Goal: Task Accomplishment & Management: Manage account settings

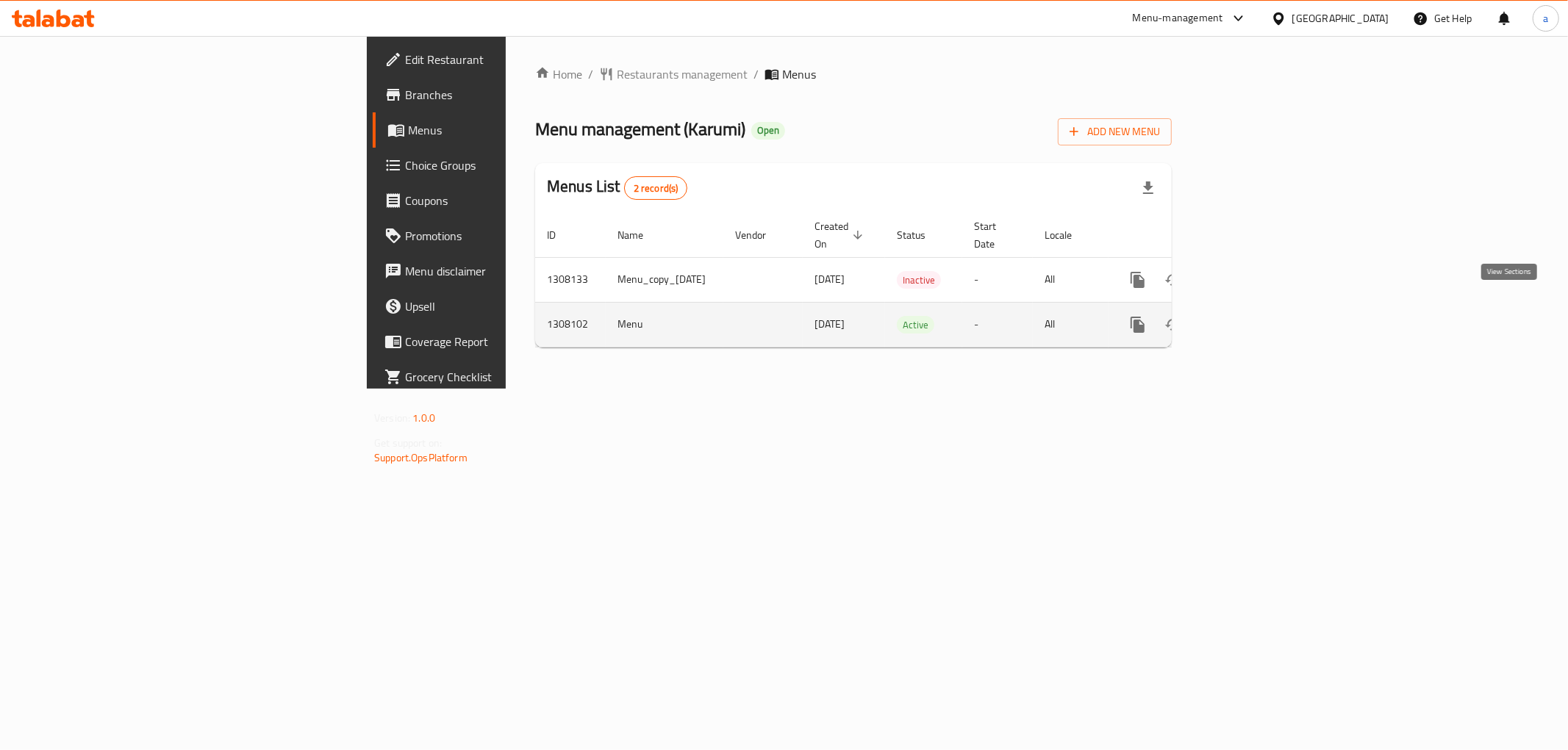
click at [1251, 318] on icon "enhanced table" at bounding box center [1244, 325] width 13 height 13
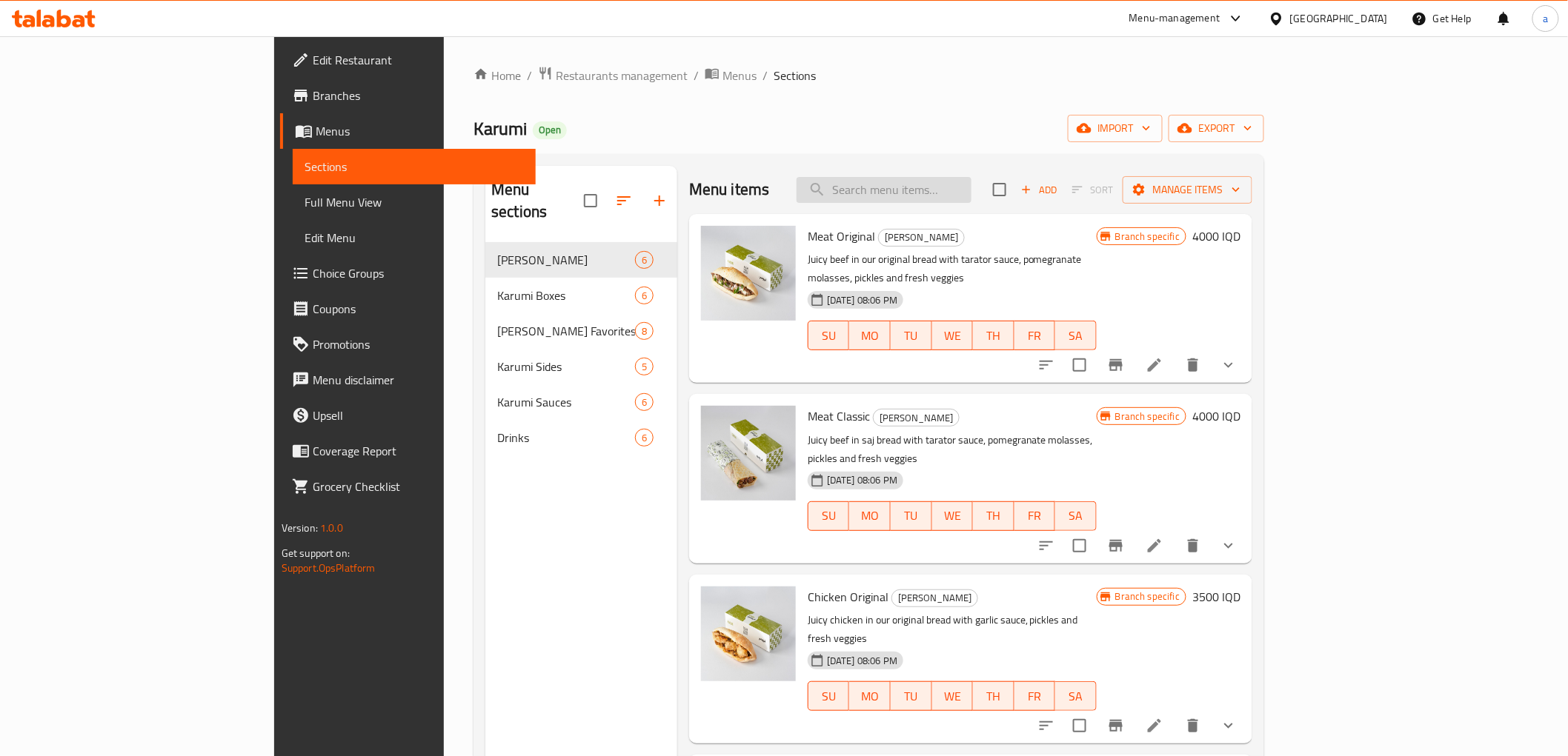
click at [971, 188] on input "search" at bounding box center [884, 190] width 175 height 26
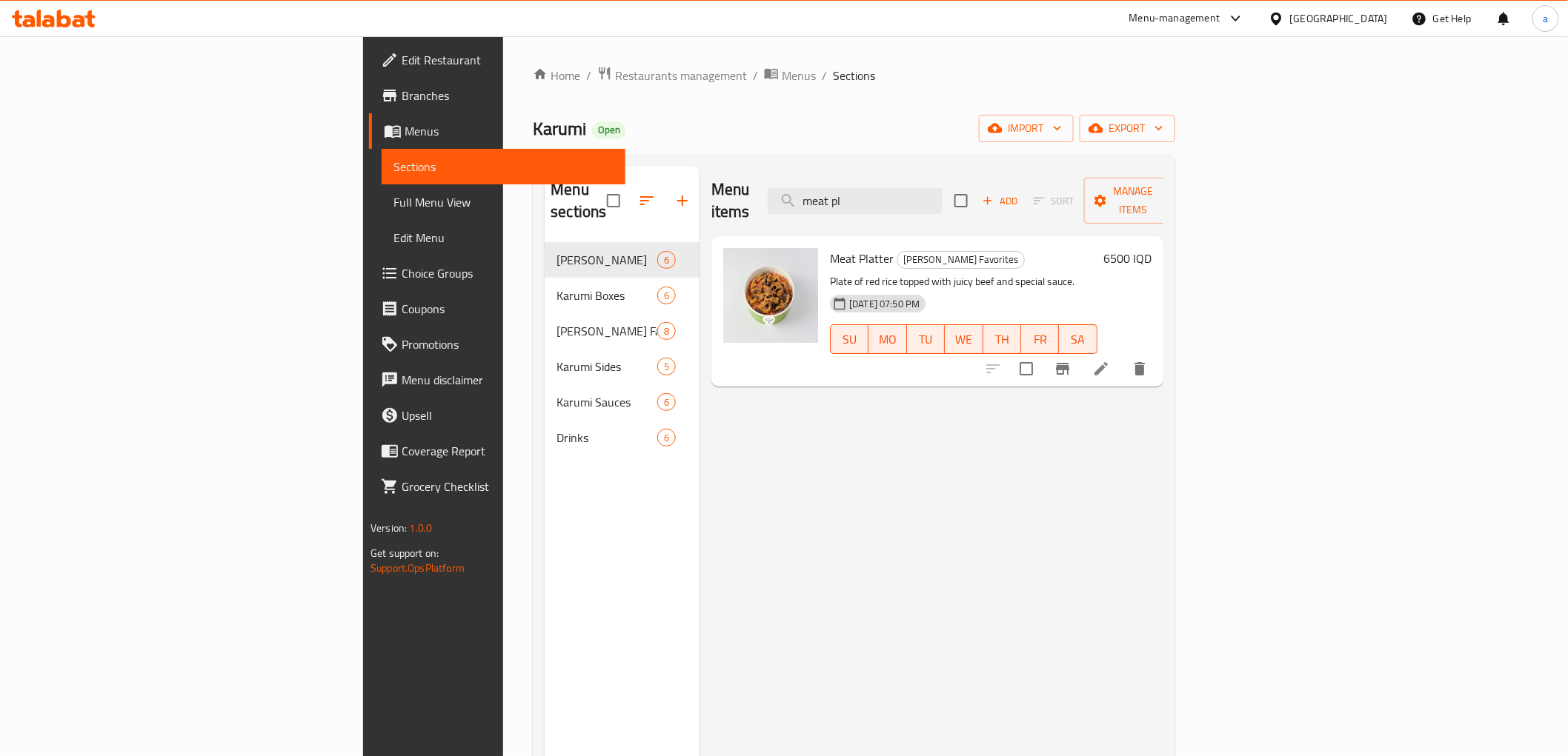
type input "meat pl"
click at [1151, 248] on h6 "6500 IQD" at bounding box center [1127, 258] width 48 height 21
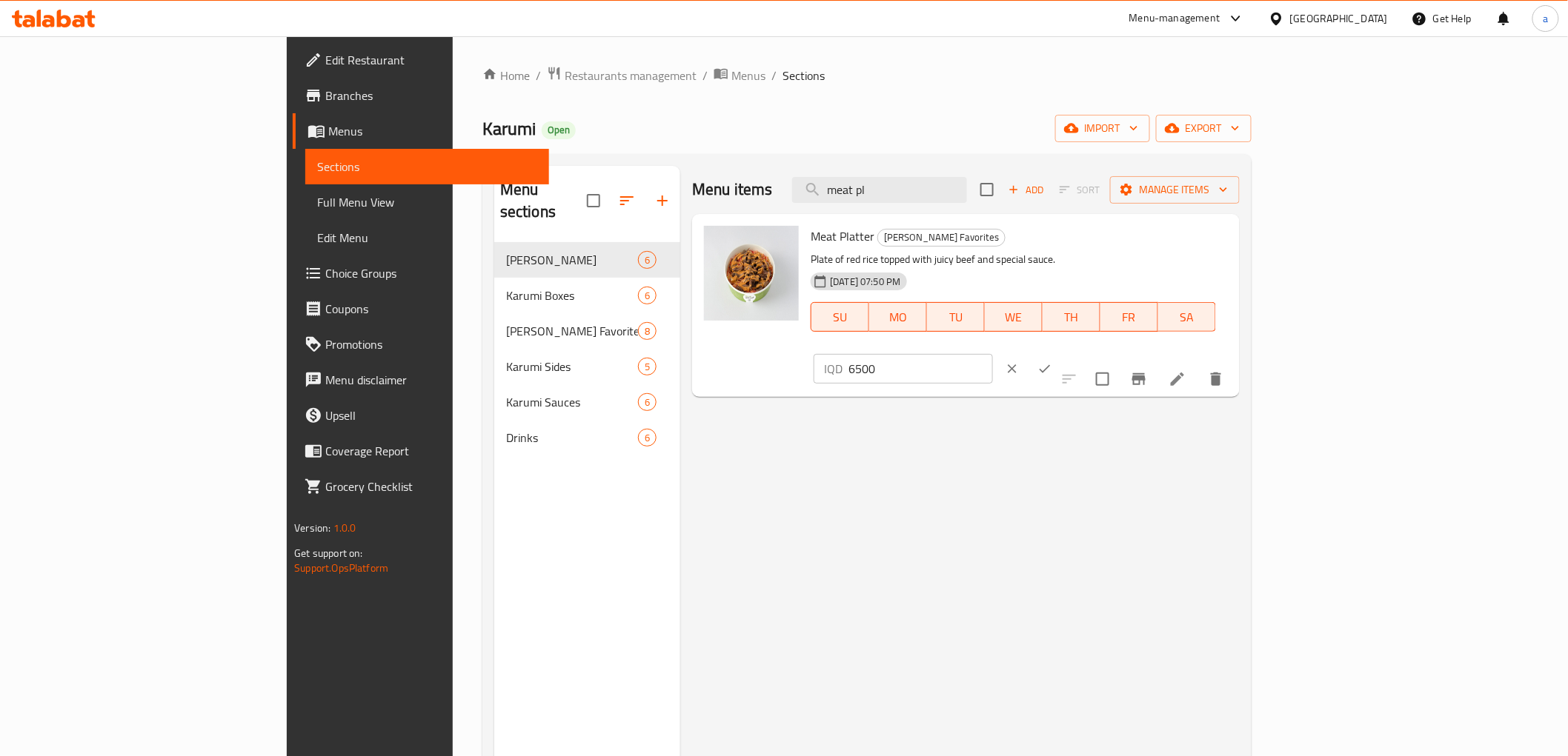
click at [992, 354] on input "6500" at bounding box center [920, 369] width 143 height 29
type input "7000"
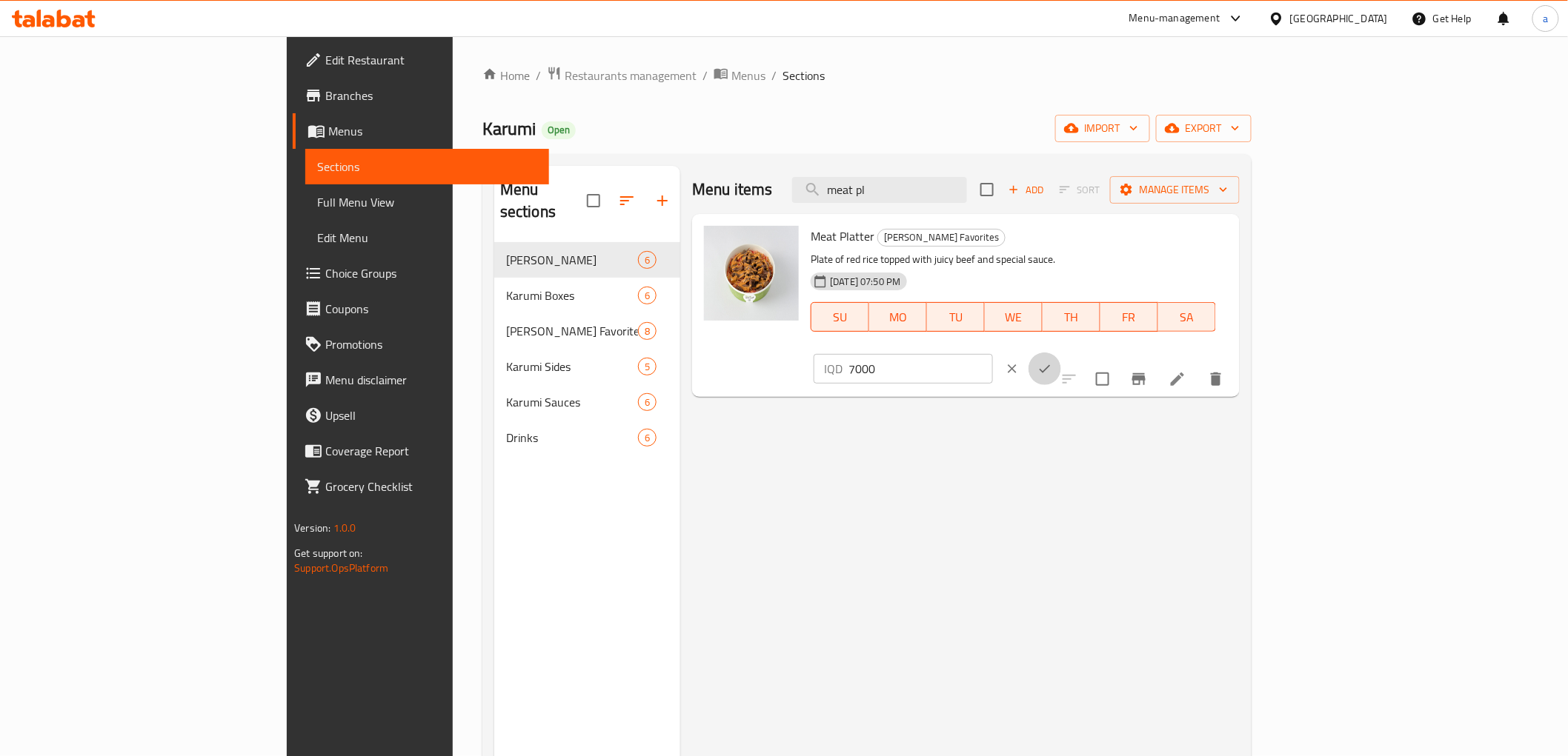
click at [1052, 361] on icon "ok" at bounding box center [1045, 369] width 15 height 15
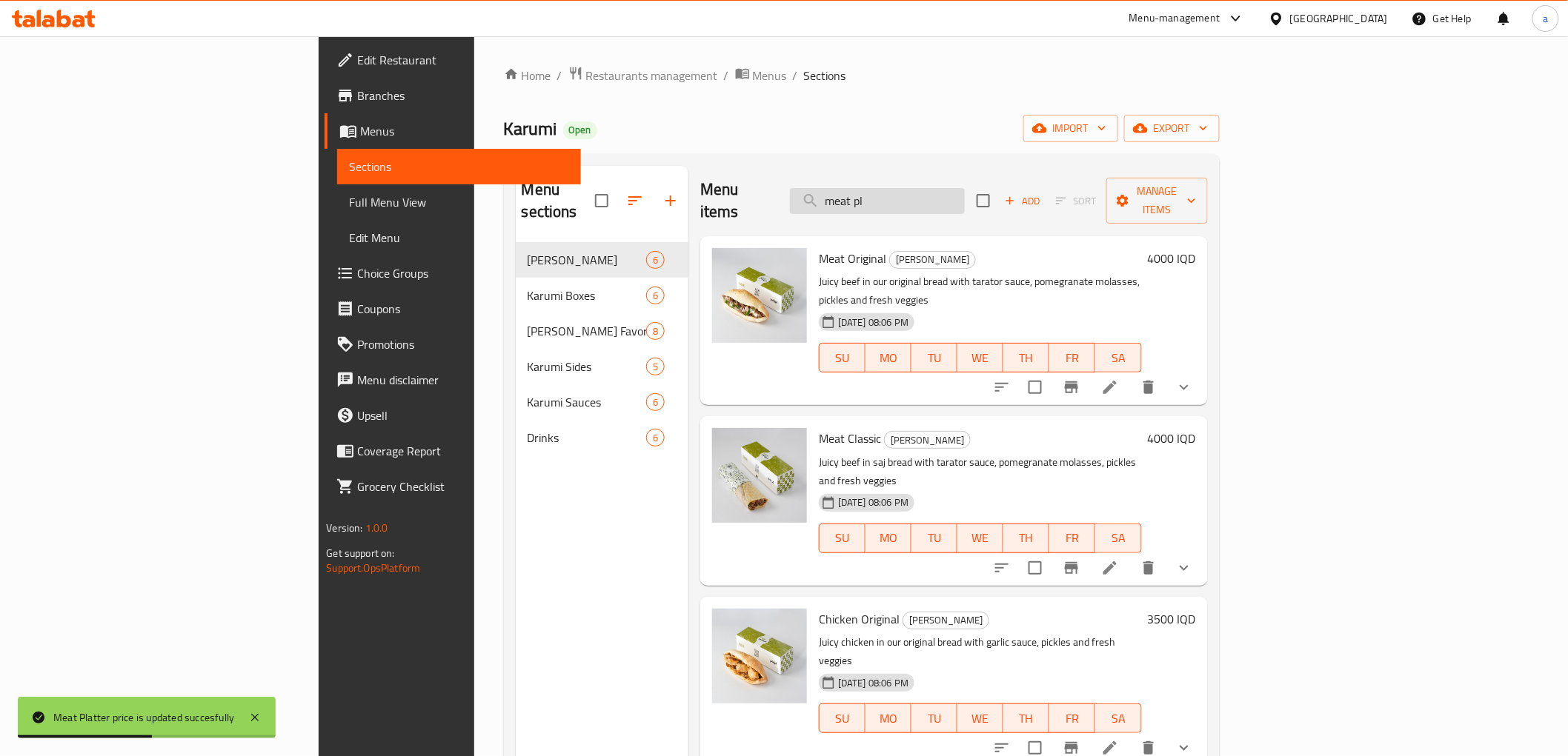
click at [965, 188] on input "meat pl" at bounding box center [877, 201] width 175 height 26
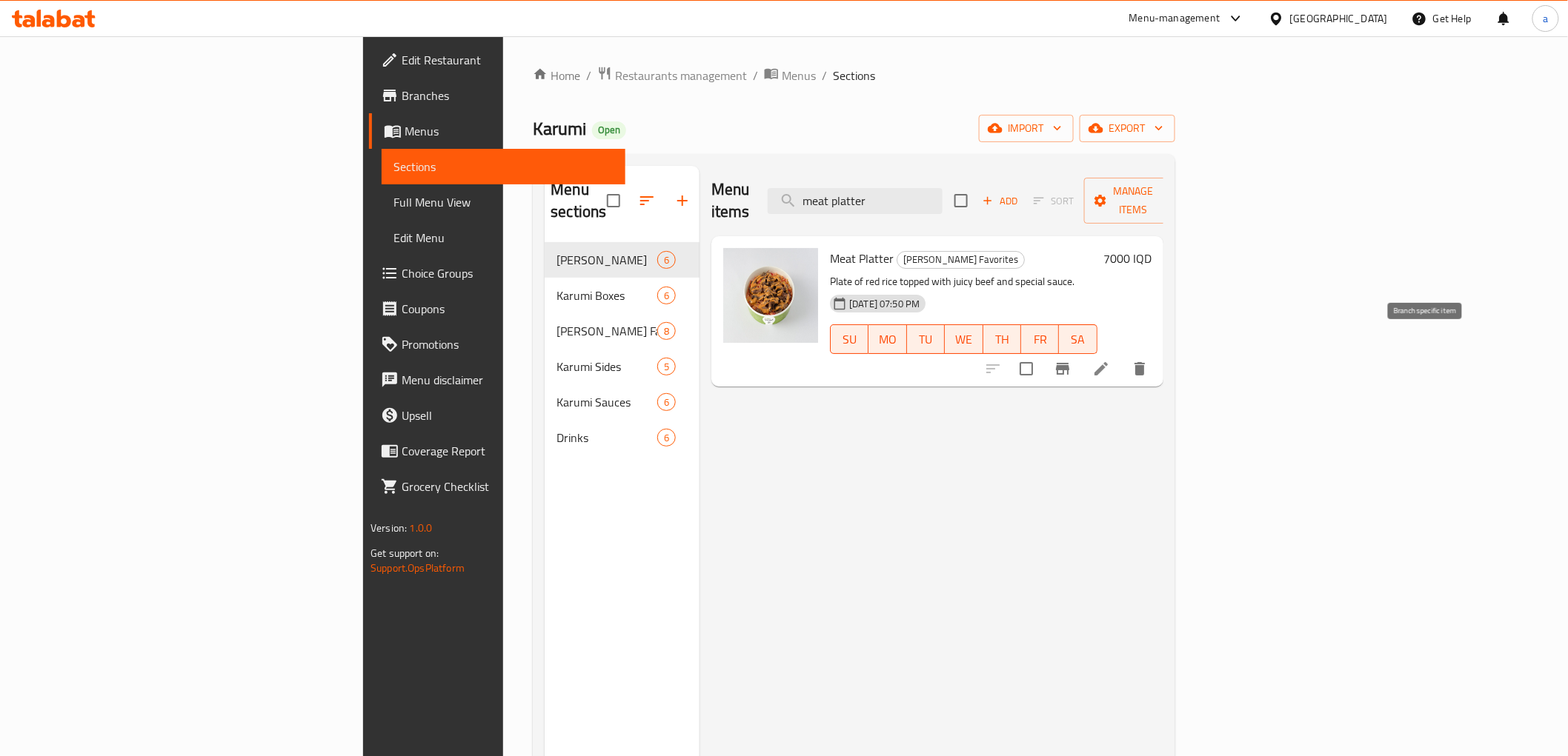
type input "meat platter"
click at [1072, 360] on icon "Branch-specific-item" at bounding box center [1063, 369] width 18 height 18
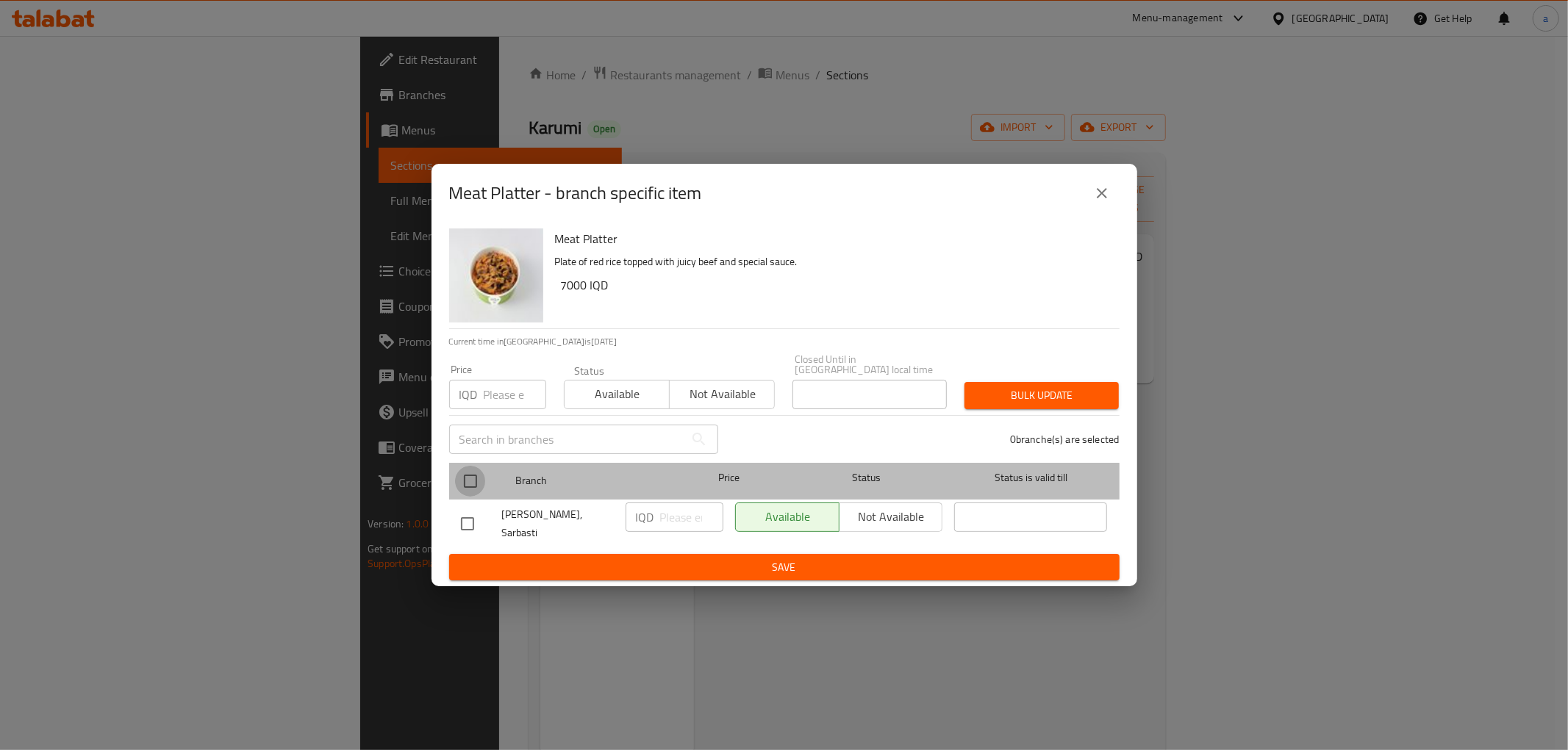
click at [464, 477] on input "checkbox" at bounding box center [470, 480] width 31 height 31
checkbox input "true"
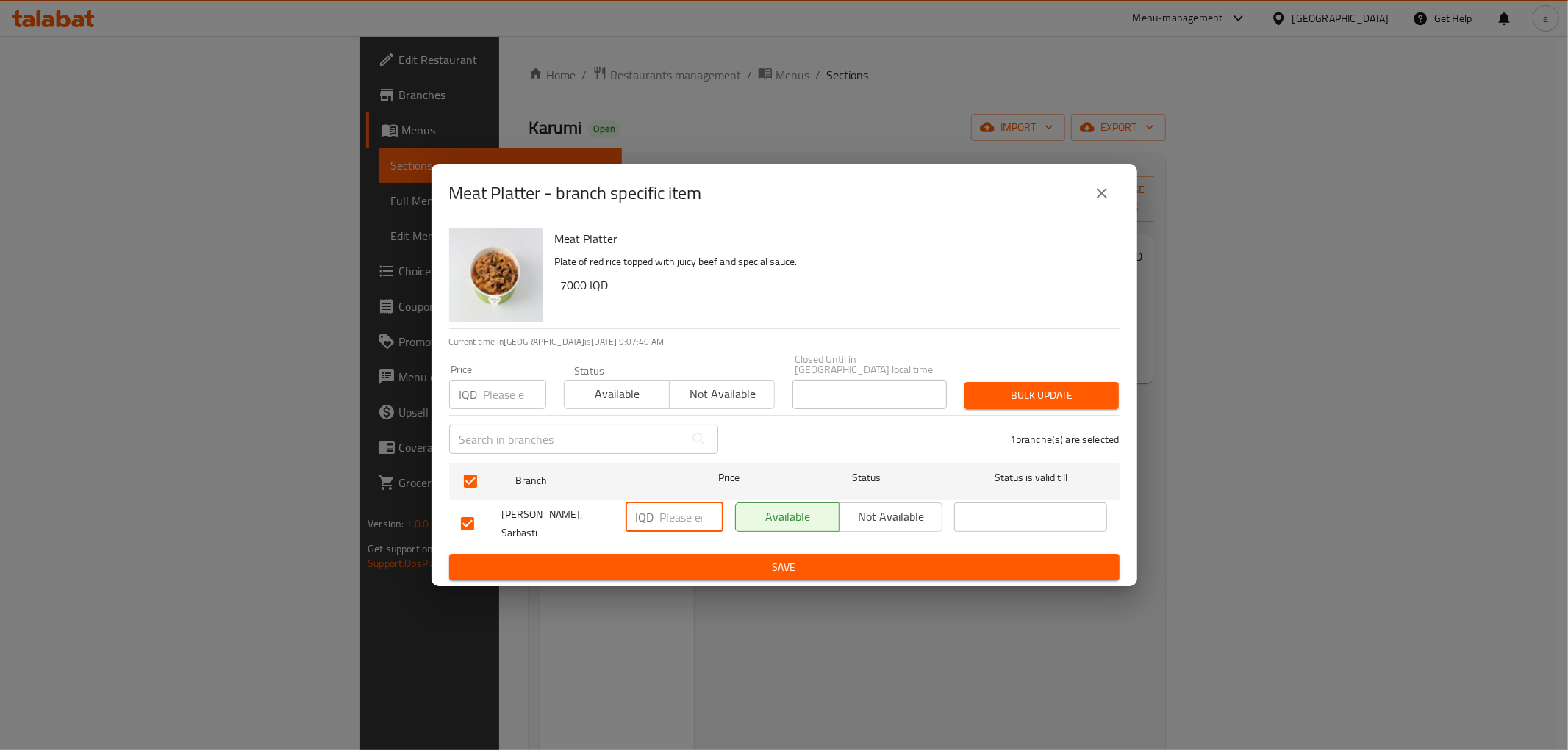
click at [663, 521] on input "number" at bounding box center [692, 517] width 63 height 29
paste input "7000"
type input "7000"
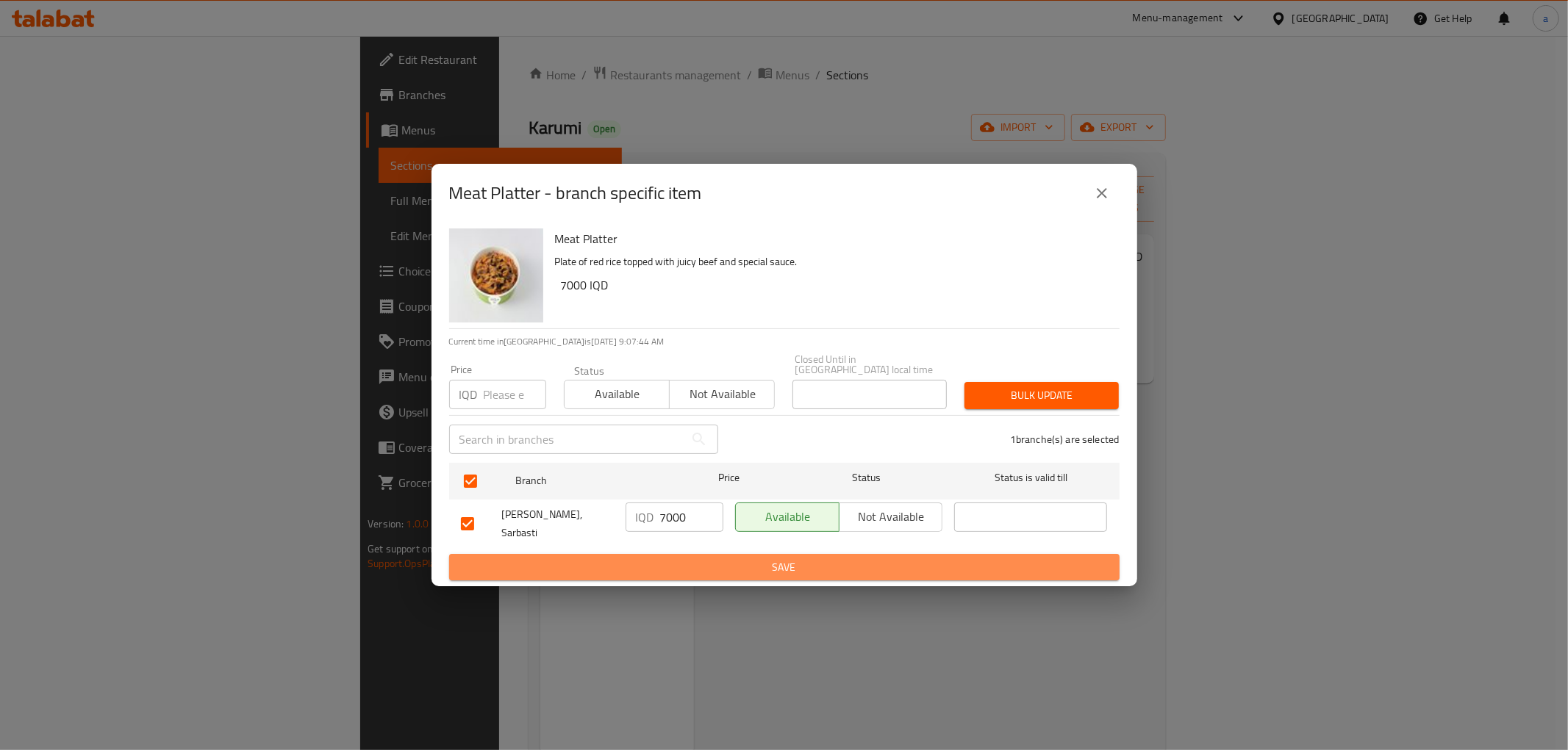
click at [832, 559] on span "Save" at bounding box center [785, 568] width 647 height 19
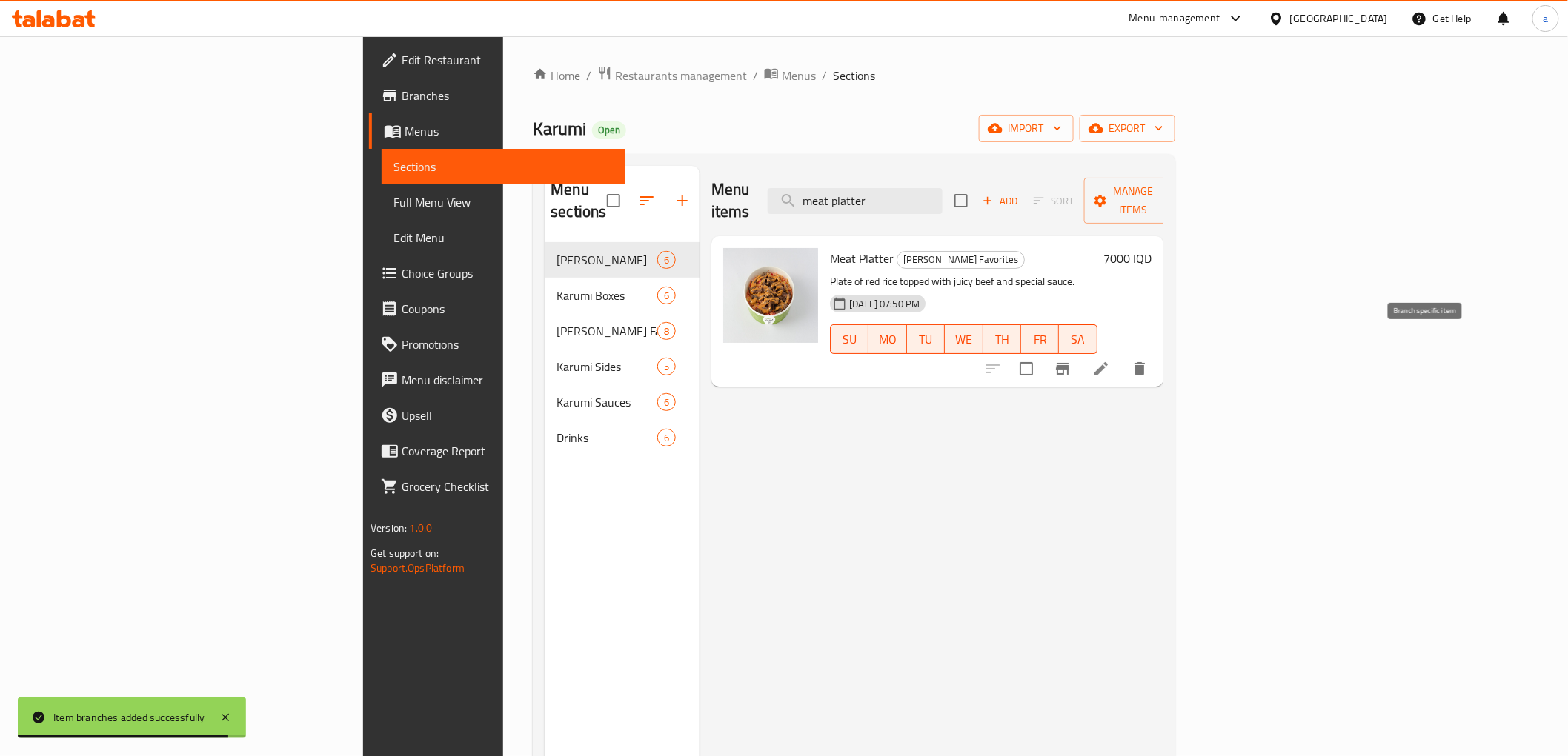
click at [1072, 360] on icon "Branch-specific-item" at bounding box center [1063, 369] width 18 height 18
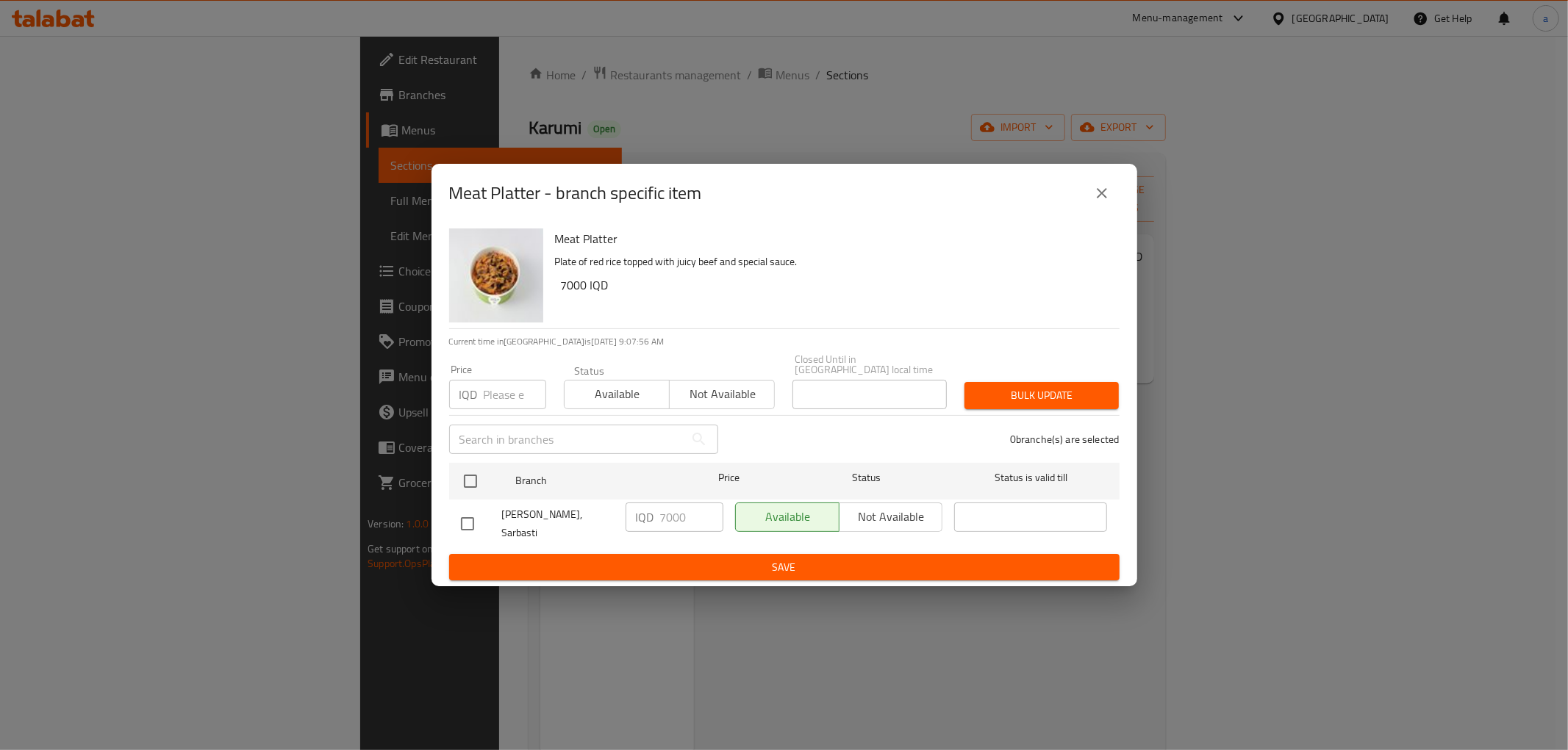
click at [1098, 202] on icon "close" at bounding box center [1102, 194] width 18 height 18
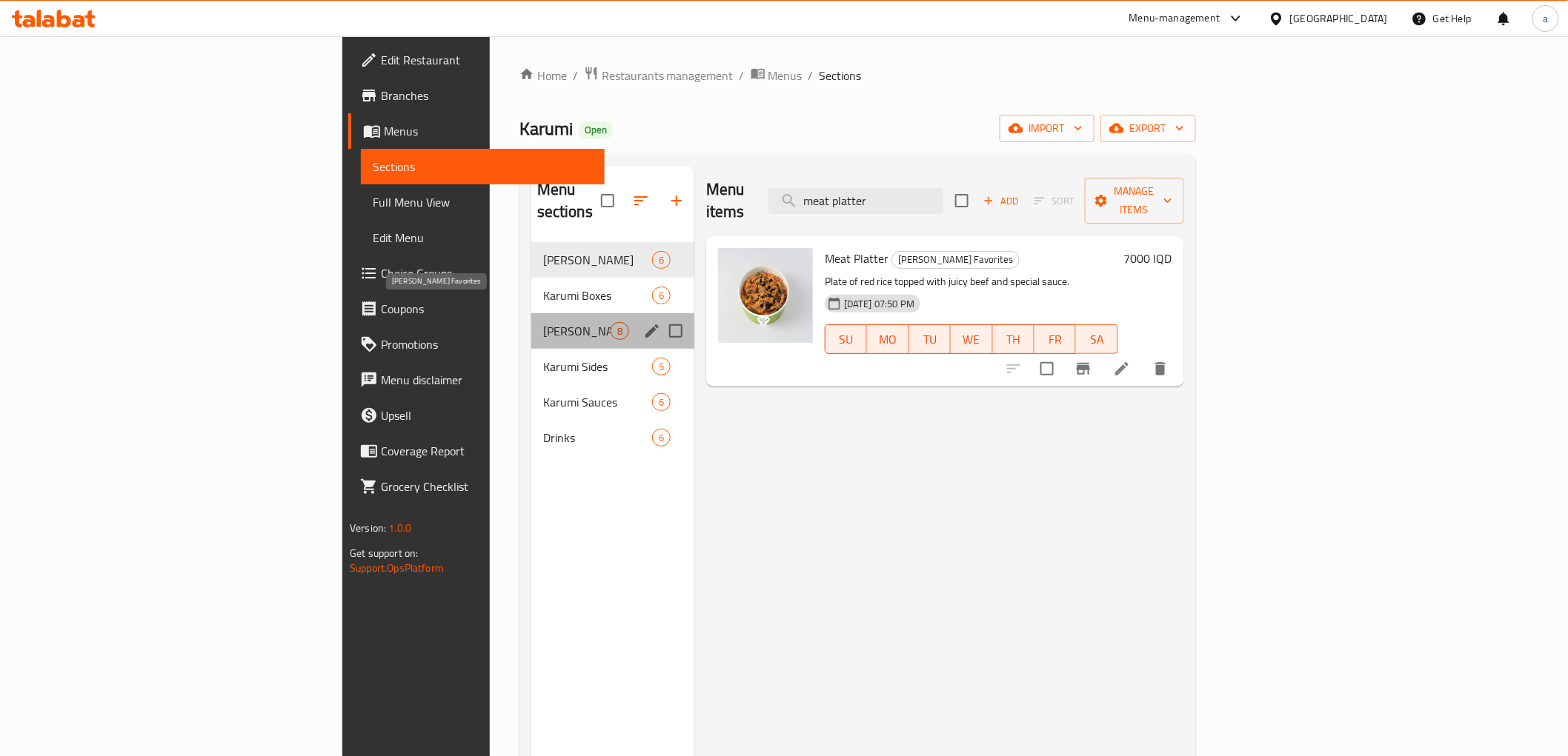
click at [543, 322] on span "[PERSON_NAME] Favorites" at bounding box center [577, 331] width 68 height 18
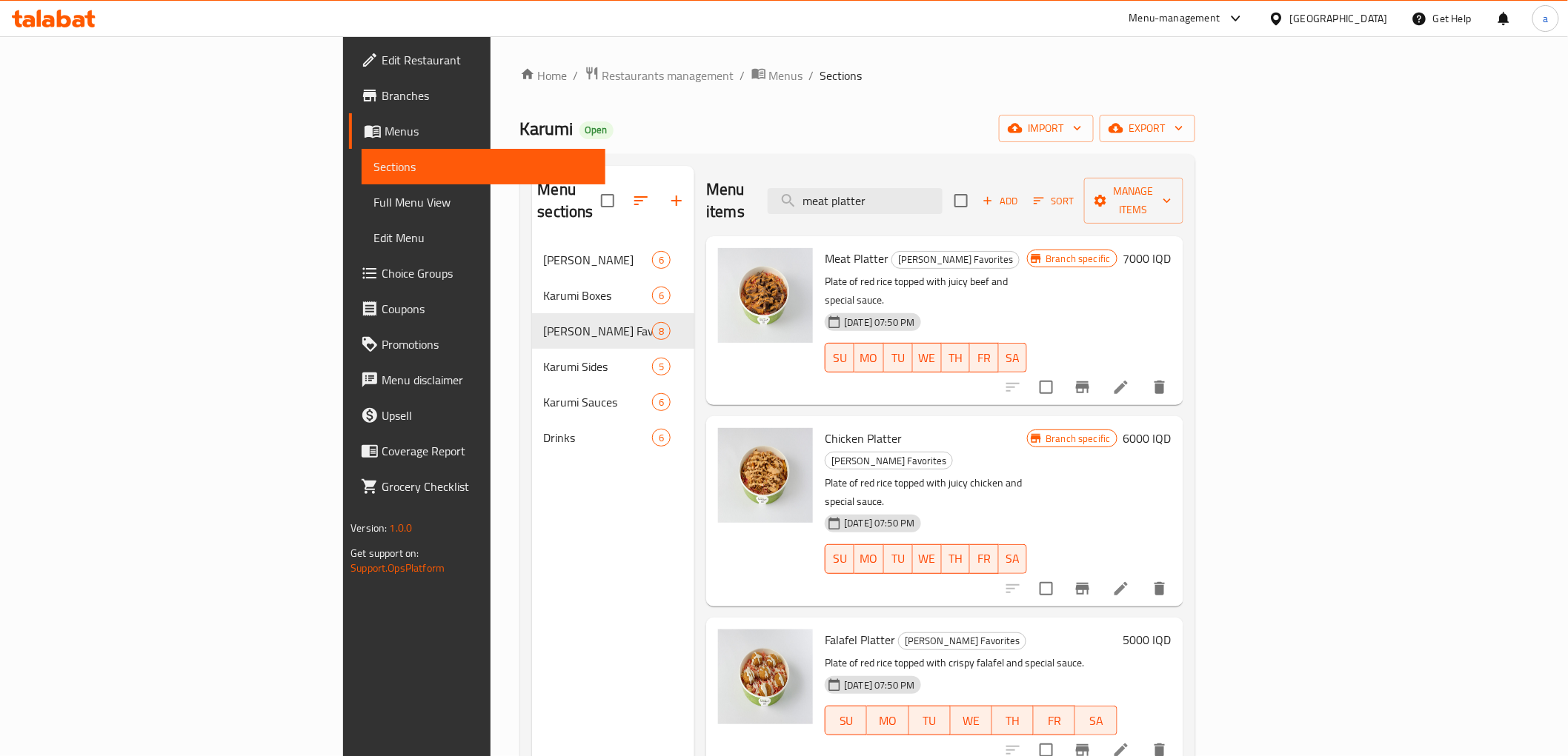
click at [1116, 251] on span "Branch specific" at bounding box center [1078, 258] width 77 height 14
click at [1091, 378] on icon "Branch-specific-item" at bounding box center [1083, 387] width 18 height 18
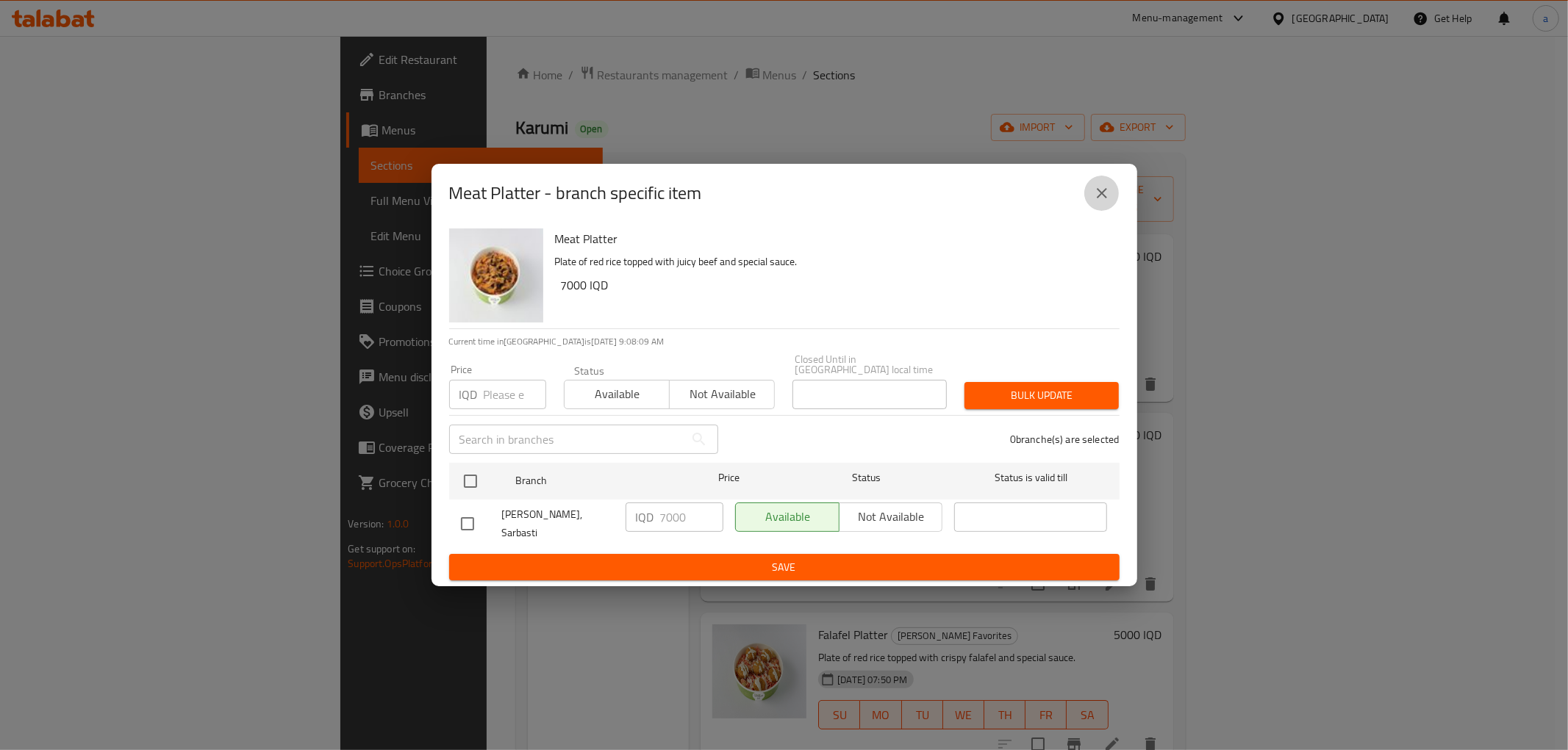
drag, startPoint x: 1113, startPoint y: 206, endPoint x: 1076, endPoint y: 209, distance: 37.1
click at [1112, 206] on button "close" at bounding box center [1101, 193] width 35 height 35
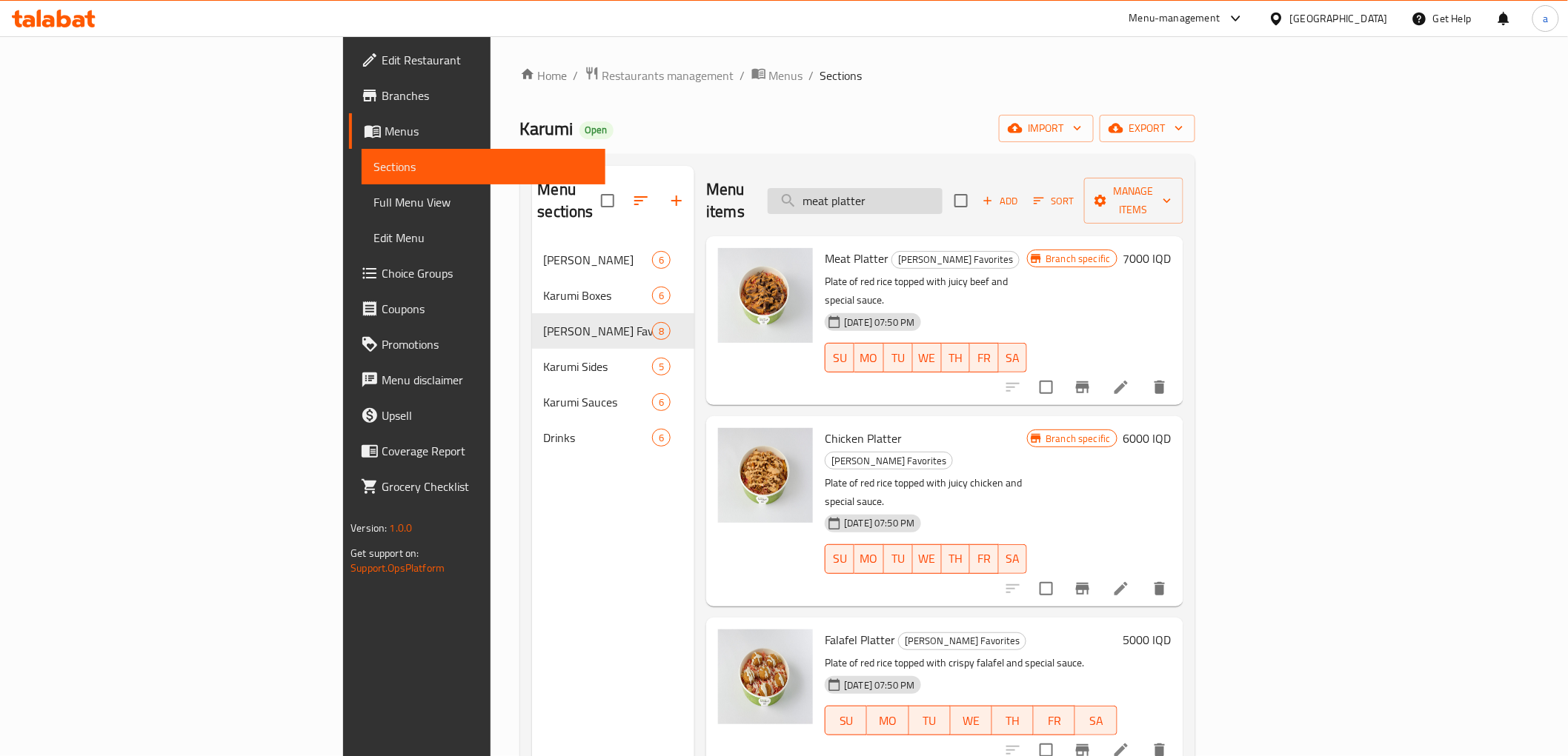
drag, startPoint x: 954, startPoint y: 190, endPoint x: 897, endPoint y: 189, distance: 57.0
click at [897, 189] on input "meat platter" at bounding box center [855, 201] width 175 height 26
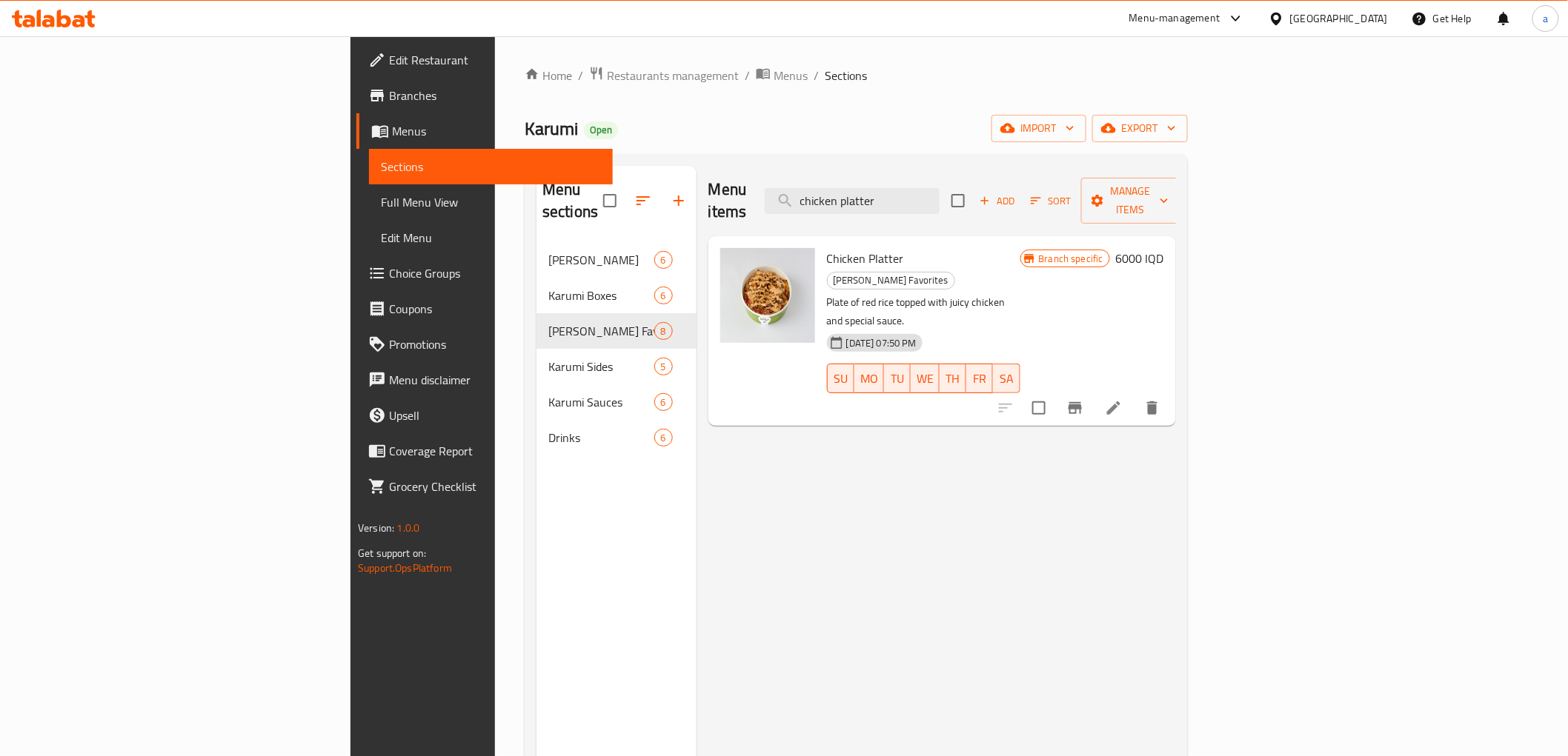
type input "chicken platter"
click at [1164, 248] on h6 "6000 IQD" at bounding box center [1140, 258] width 48 height 21
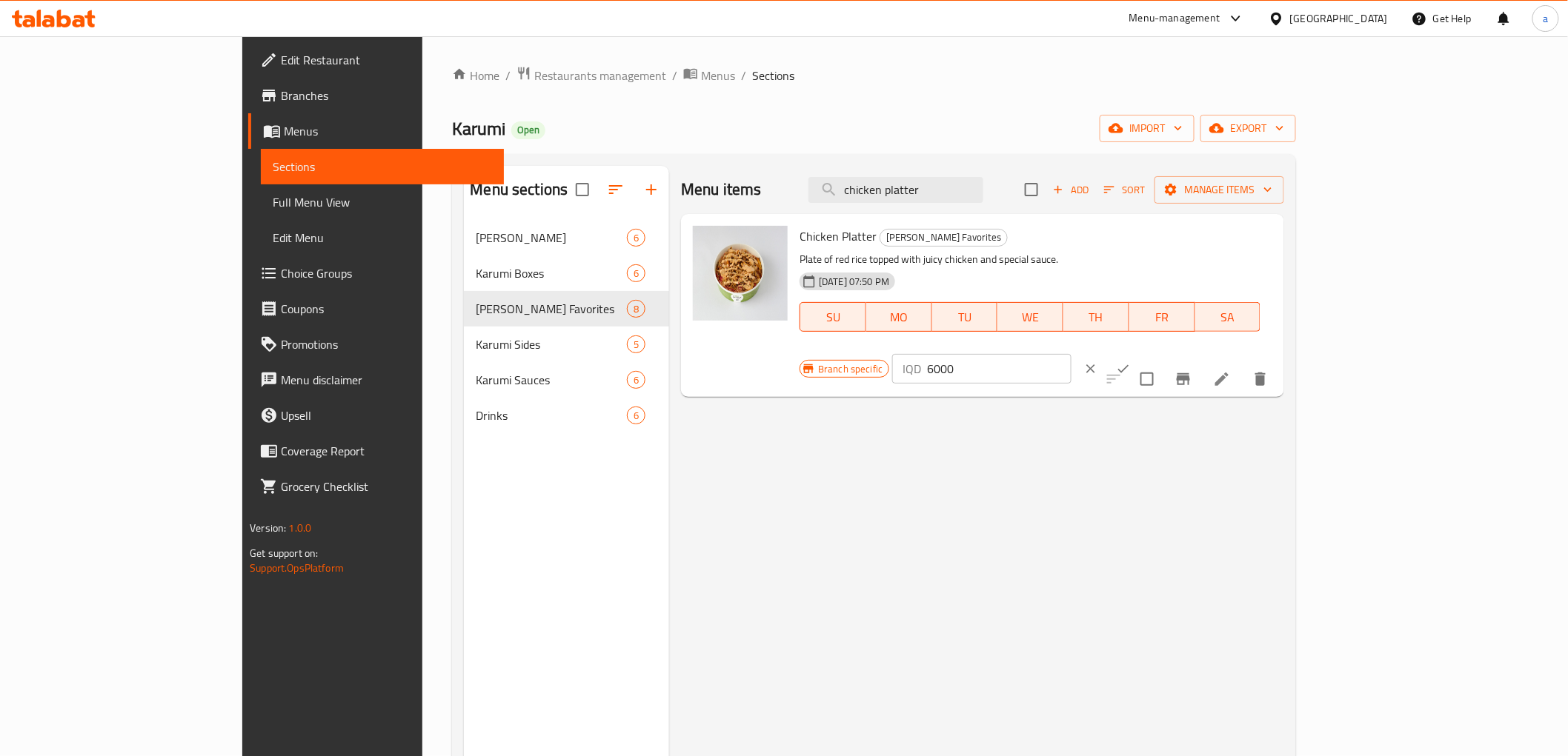
click at [1071, 354] on input "6000" at bounding box center [998, 369] width 143 height 29
paste input "5"
type input "6500"
click at [1130, 361] on icon "ok" at bounding box center [1123, 369] width 15 height 15
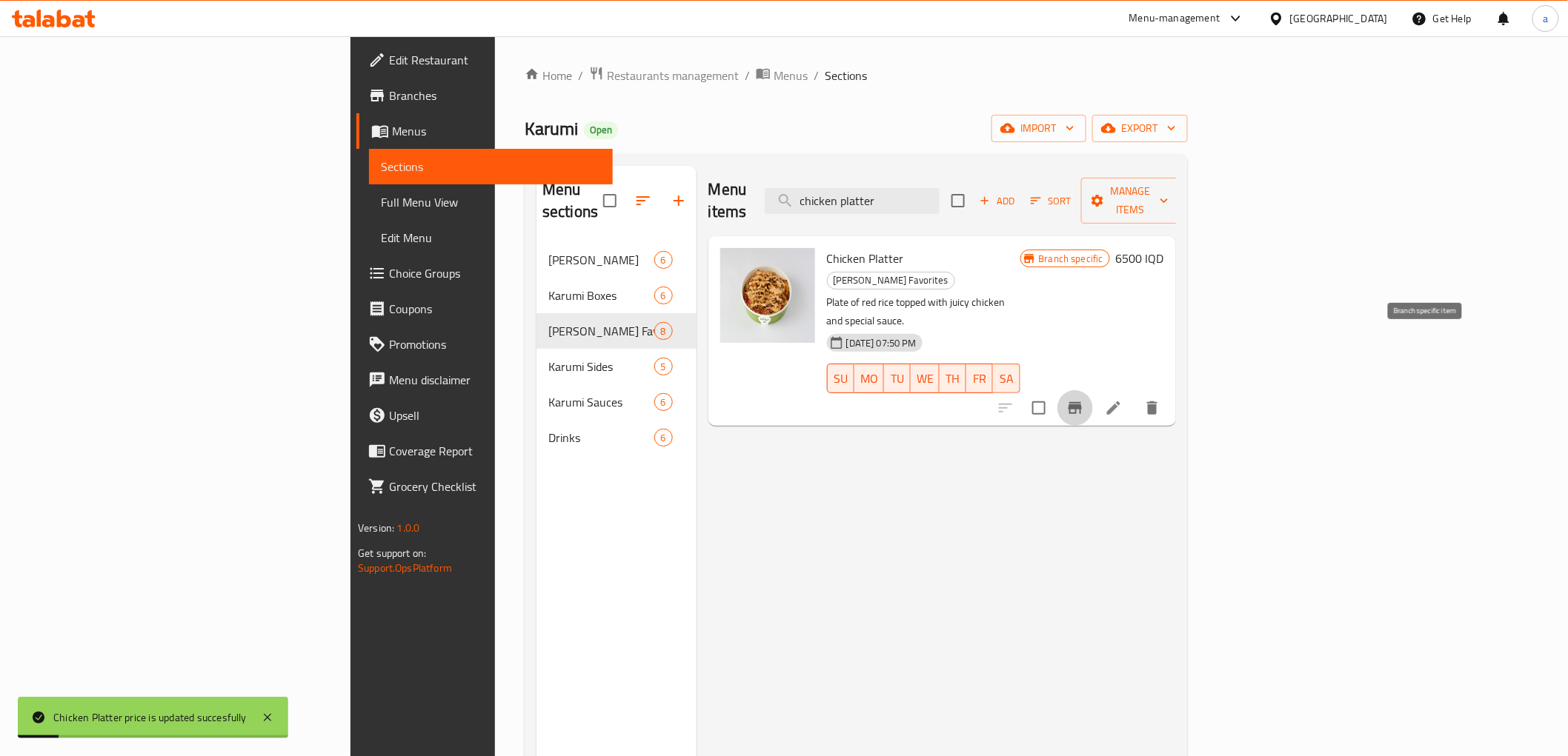
click at [1093, 390] on button "Branch-specific-item" at bounding box center [1075, 408] width 35 height 35
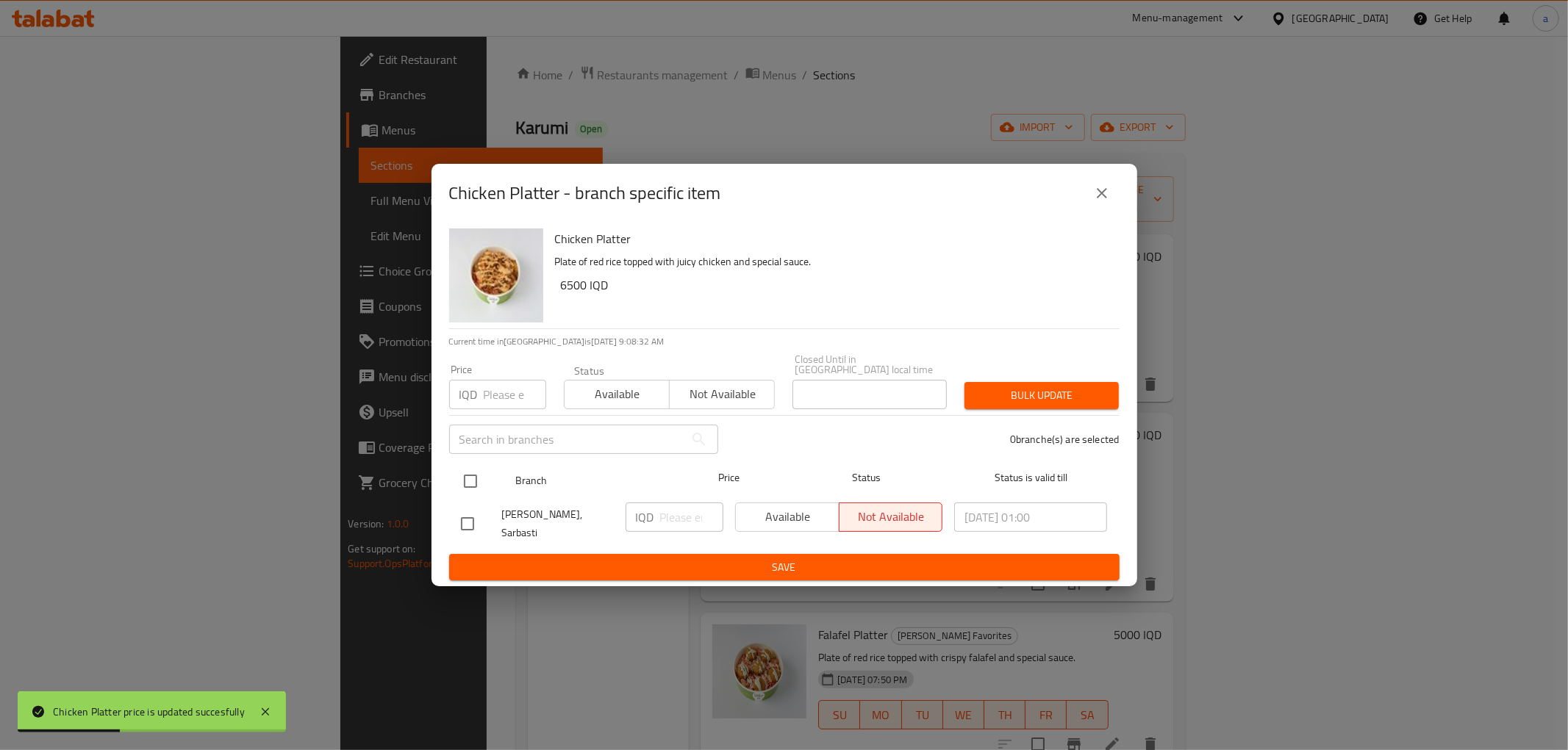
click at [468, 481] on input "checkbox" at bounding box center [470, 480] width 31 height 31
checkbox input "true"
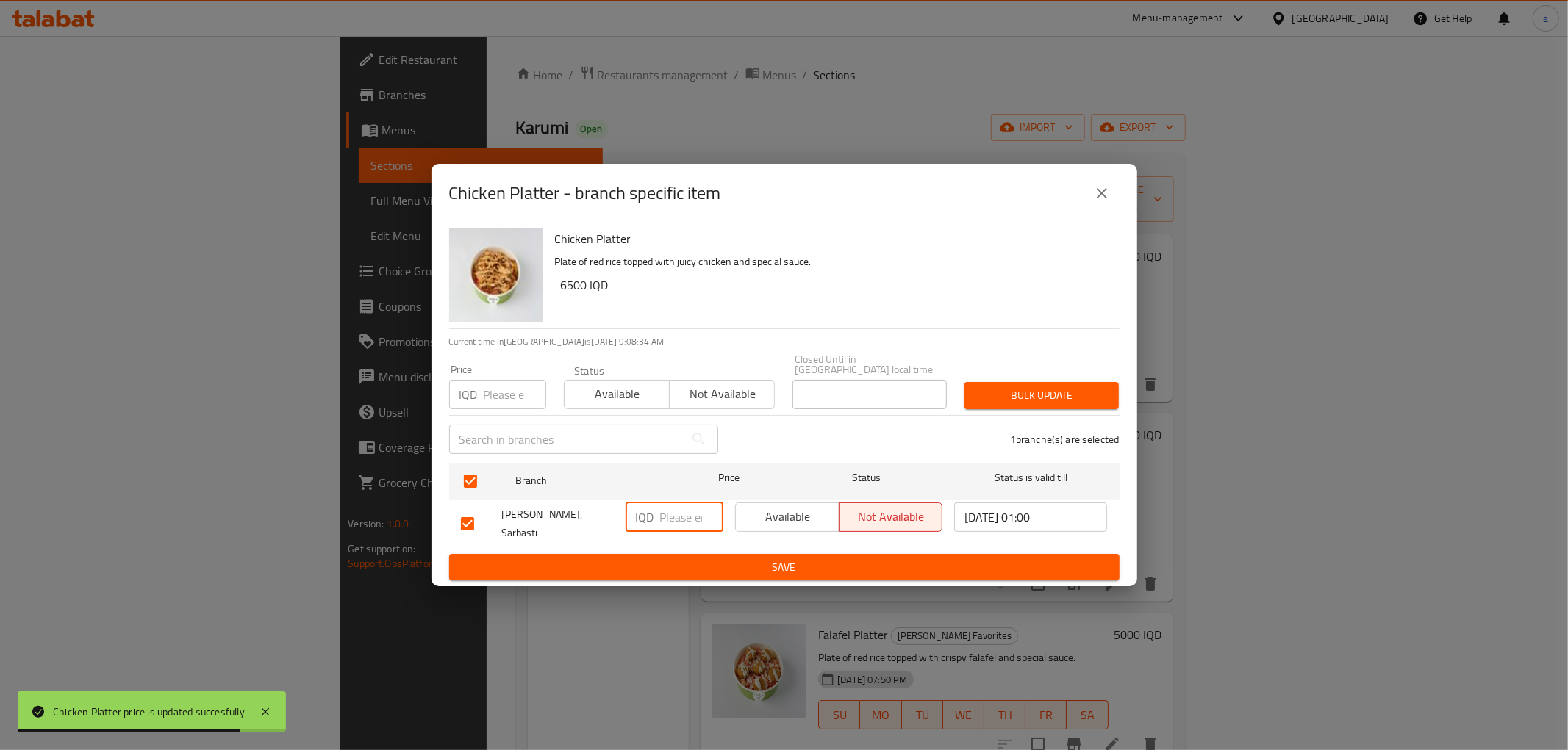
click at [675, 513] on input "number" at bounding box center [692, 517] width 63 height 29
click at [1106, 191] on button "close" at bounding box center [1101, 193] width 35 height 35
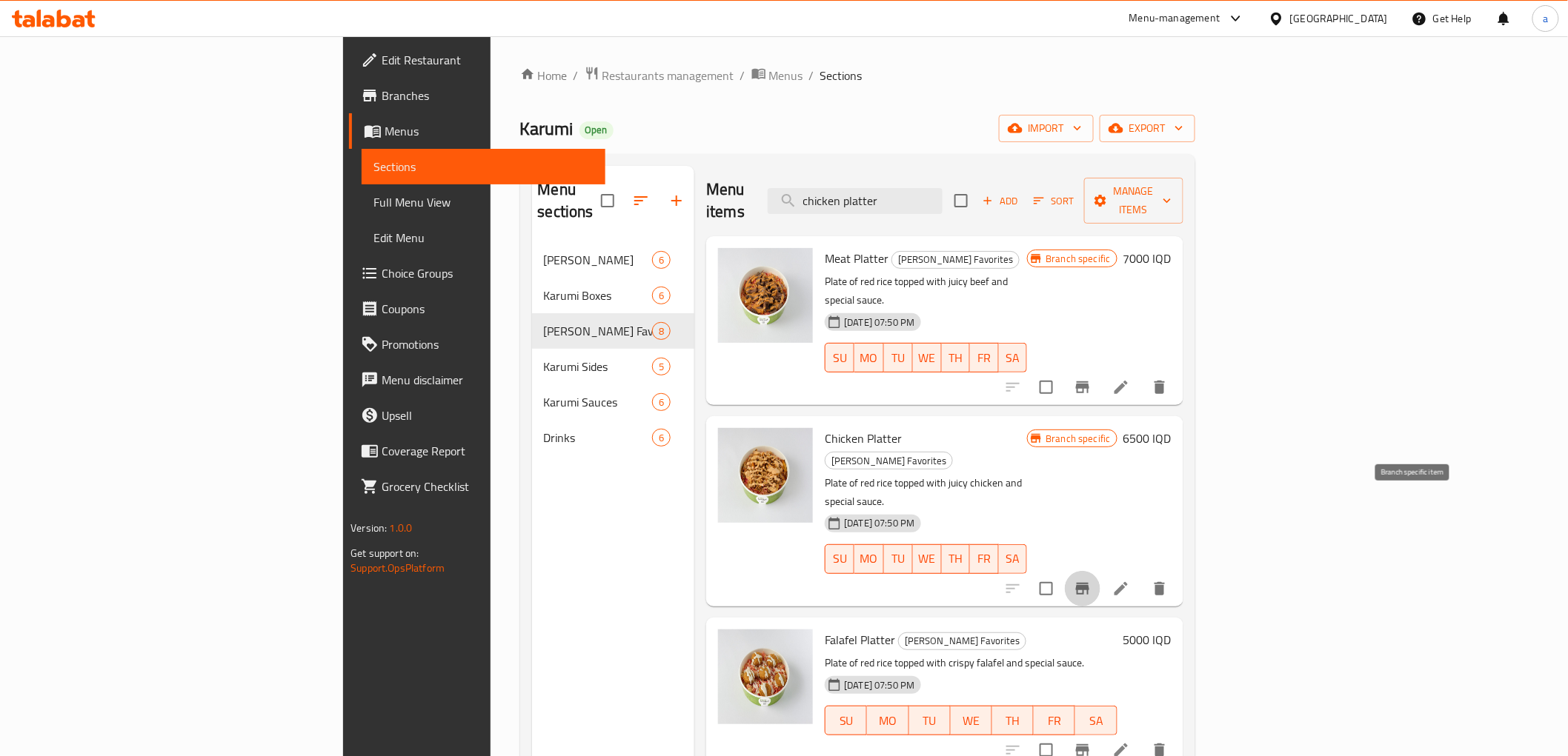
click at [1091, 580] on icon "Branch-specific-item" at bounding box center [1083, 589] width 18 height 18
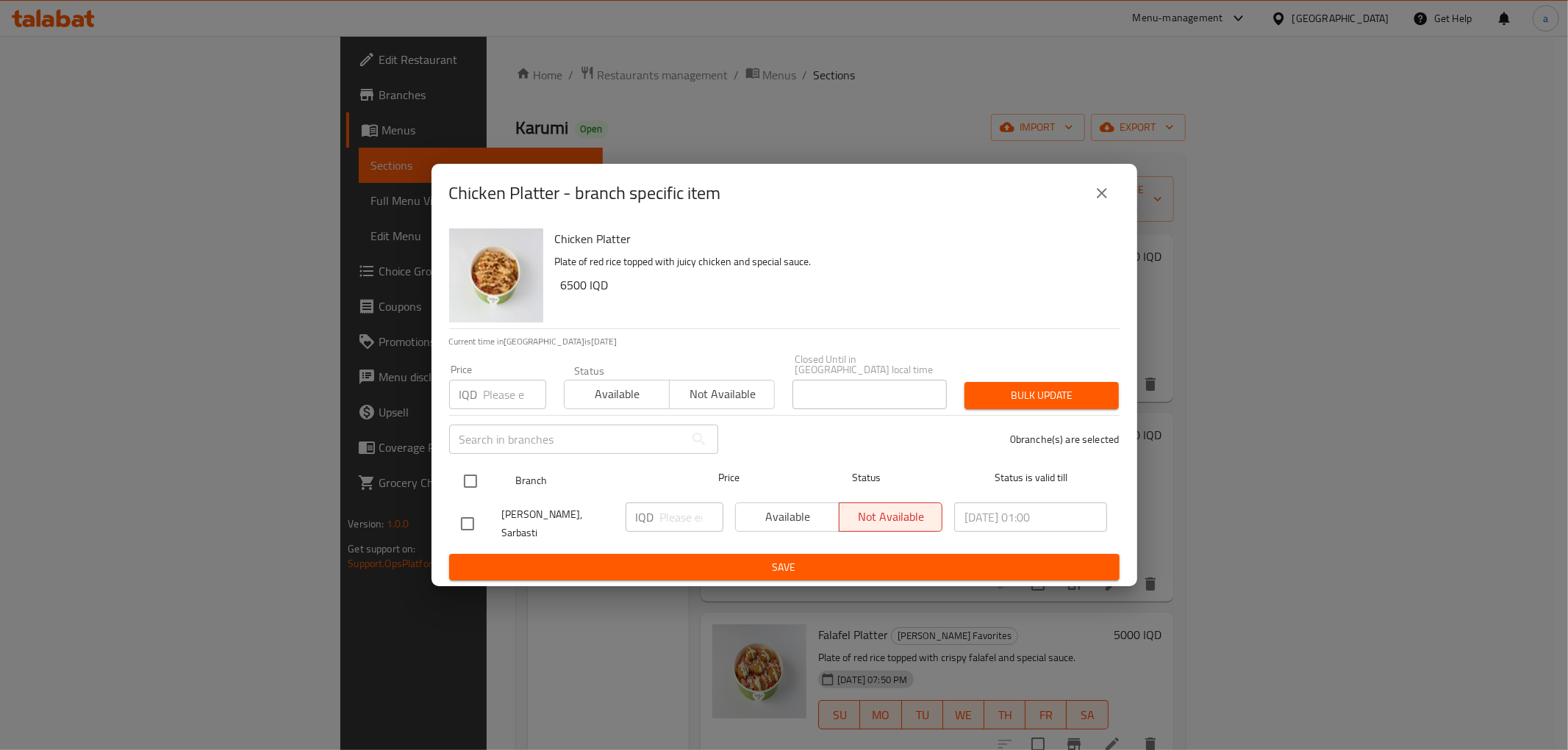
click at [475, 482] on input "checkbox" at bounding box center [470, 480] width 31 height 31
checkbox input "true"
click at [678, 515] on input "number" at bounding box center [692, 517] width 63 height 29
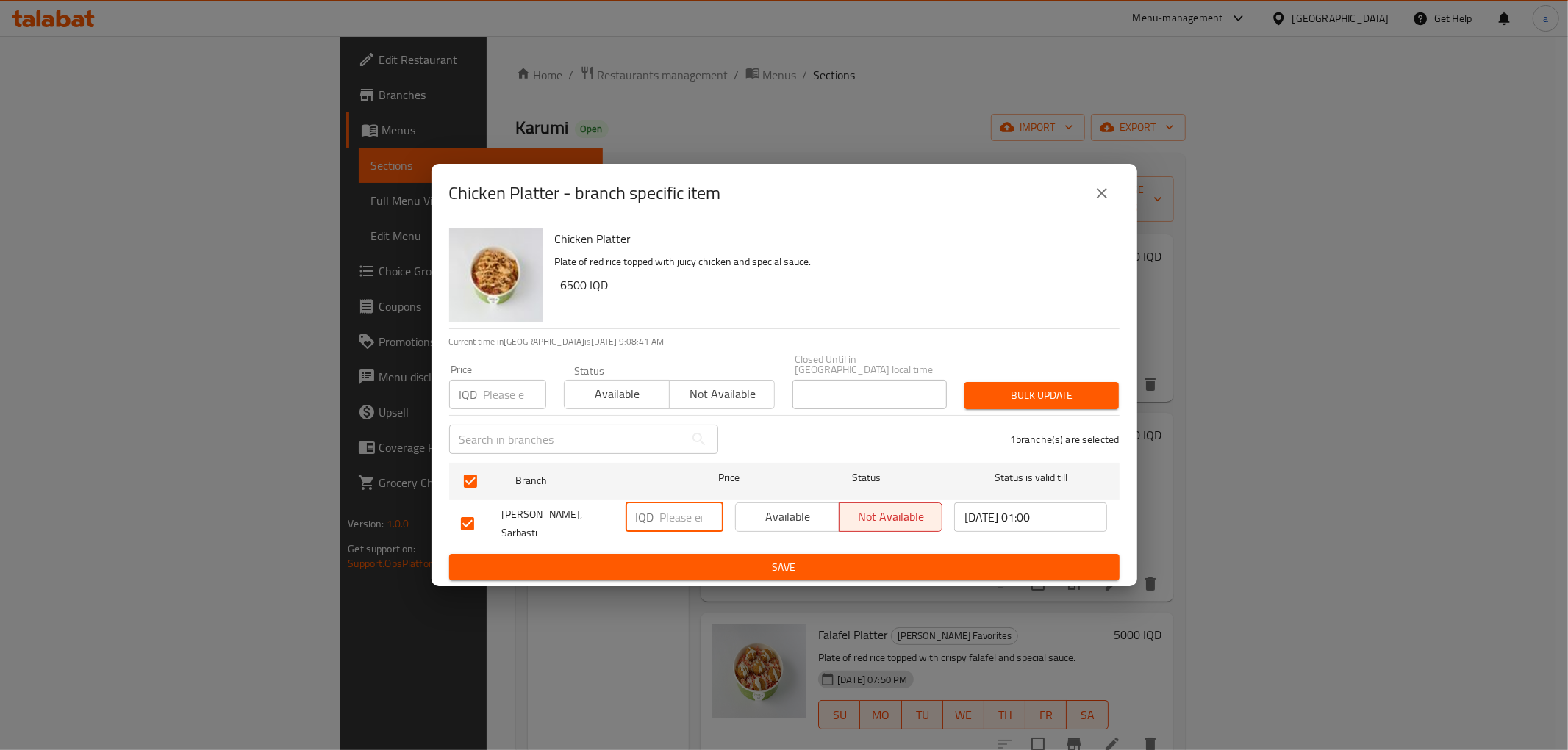
paste input "6500"
type input "6500"
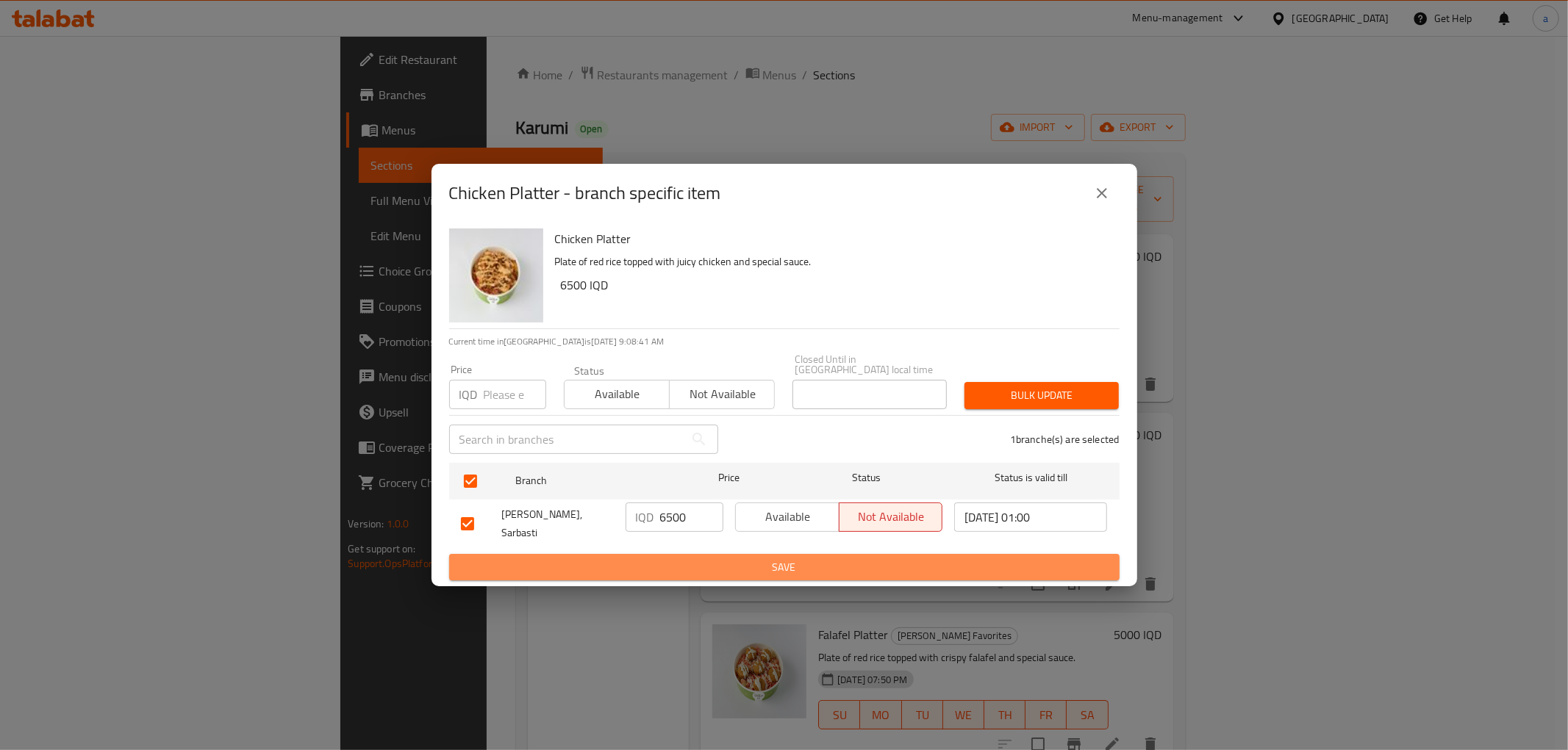
click at [745, 559] on span "Save" at bounding box center [785, 568] width 647 height 19
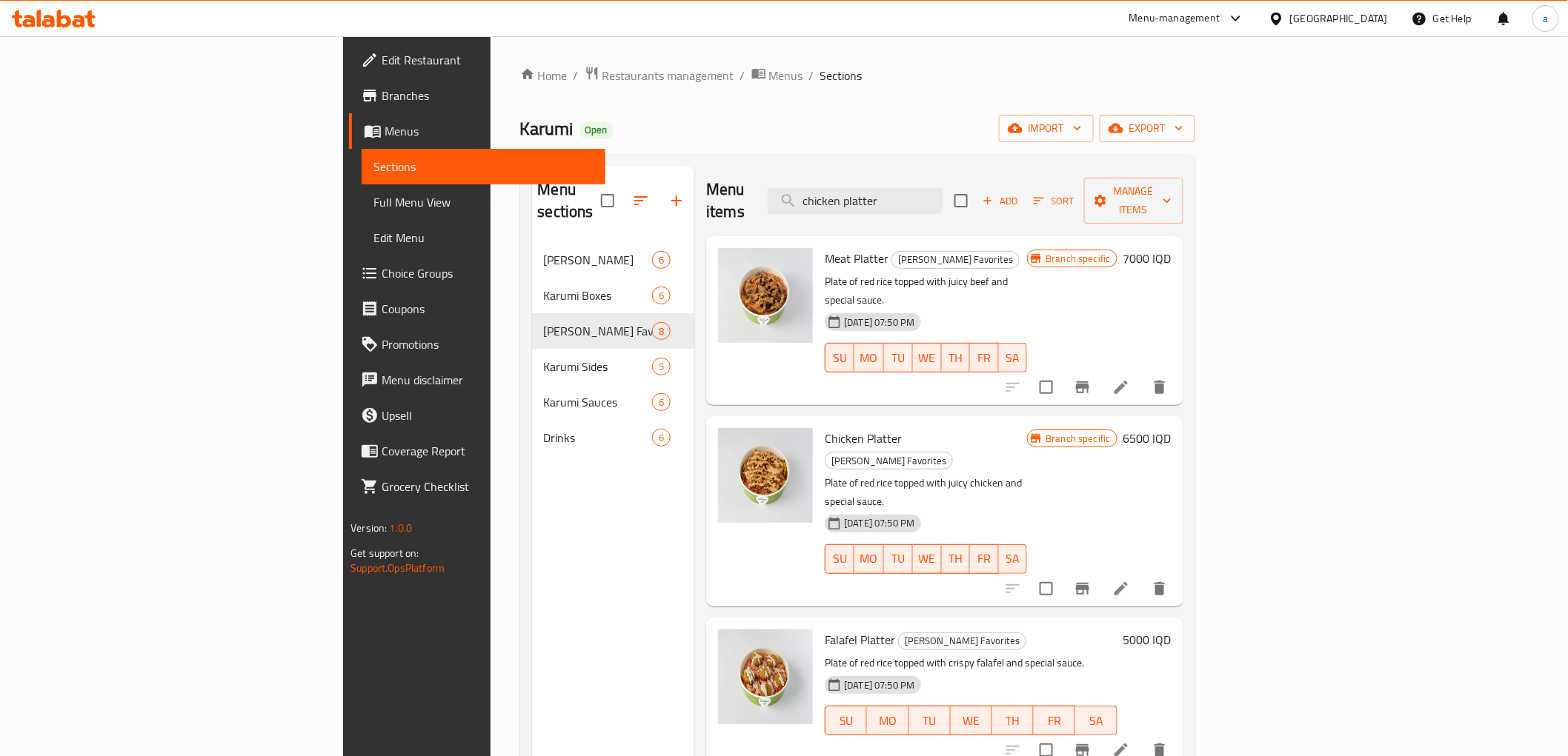
click at [381, 93] on span "Branches" at bounding box center [487, 95] width 211 height 18
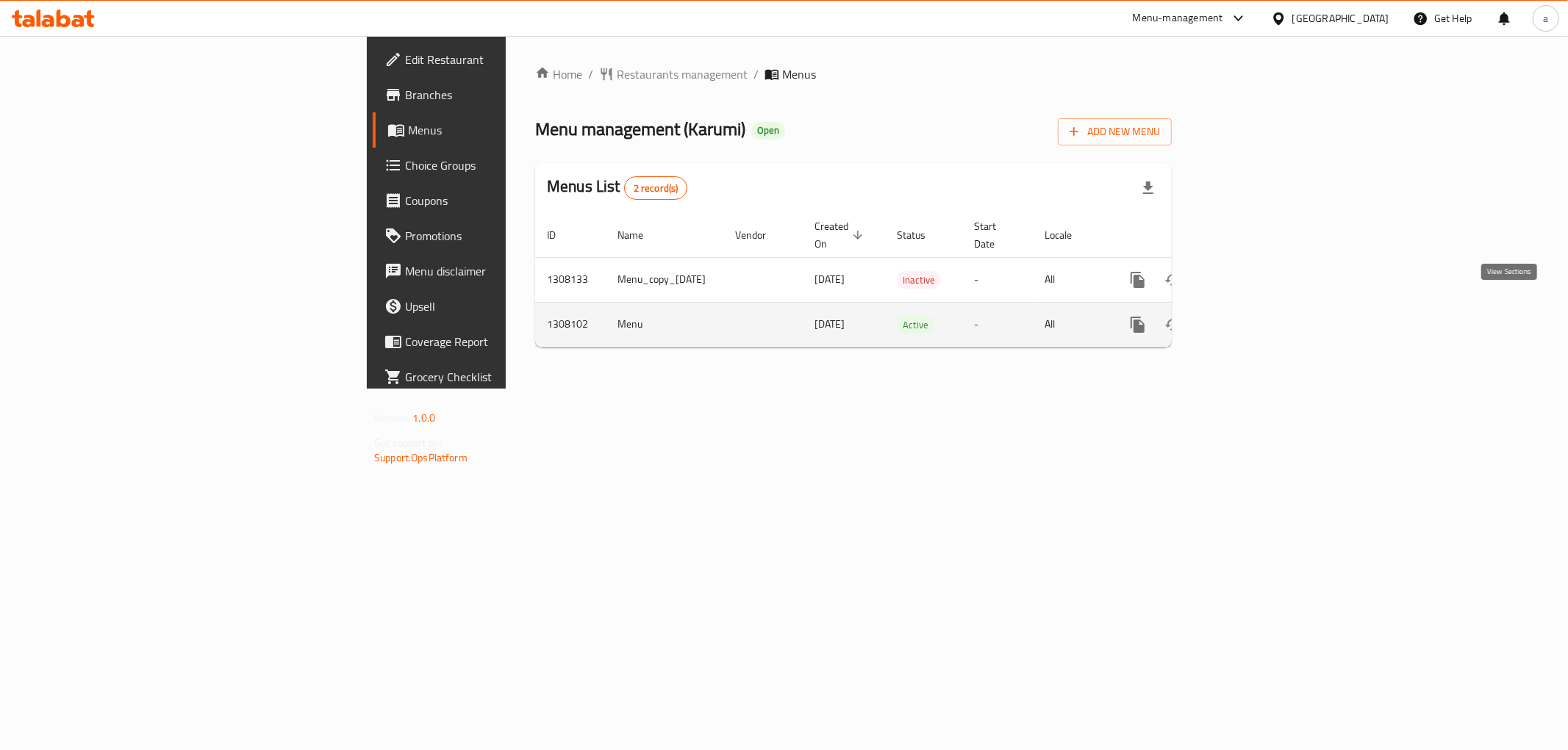
click at [1253, 316] on icon "enhanced table" at bounding box center [1244, 325] width 18 height 18
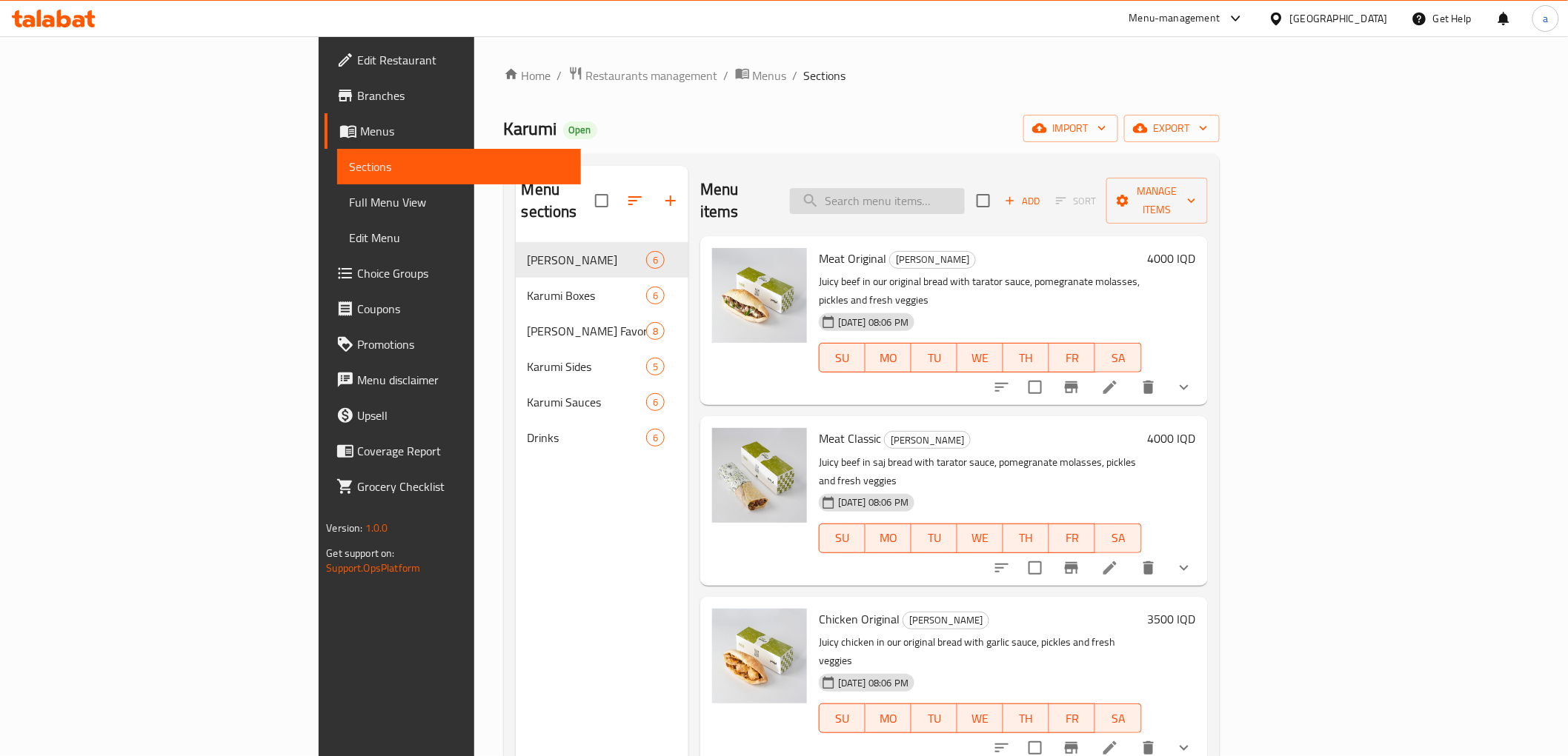
click at [934, 195] on input "search" at bounding box center [877, 201] width 175 height 26
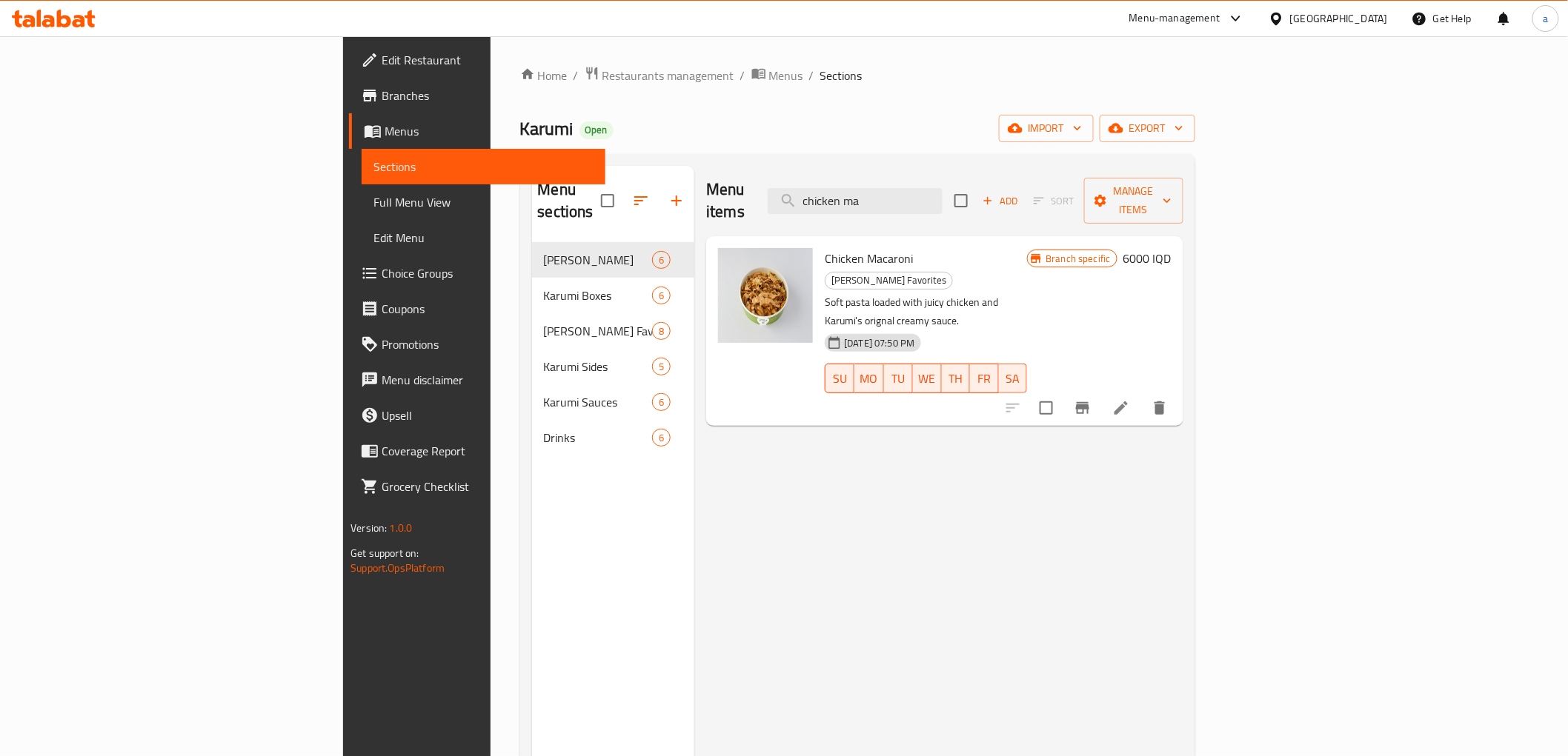
type input "chicken ma"
click at [1171, 248] on h6 "6000 IQD" at bounding box center [1147, 258] width 48 height 21
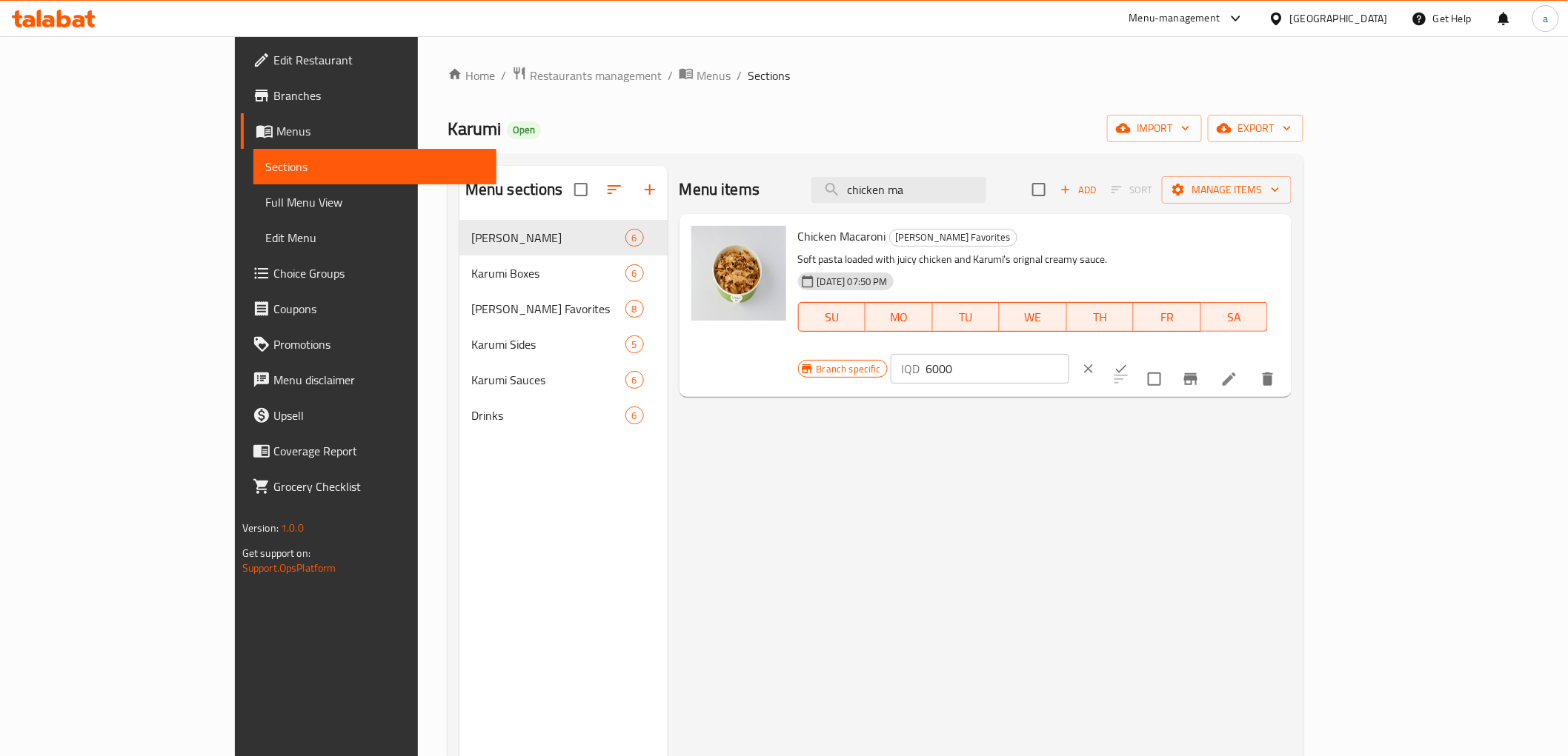
click at [1069, 354] on input "6000" at bounding box center [997, 369] width 143 height 29
paste input "7"
type input "7000"
click at [1129, 361] on icon "ok" at bounding box center [1121, 369] width 15 height 15
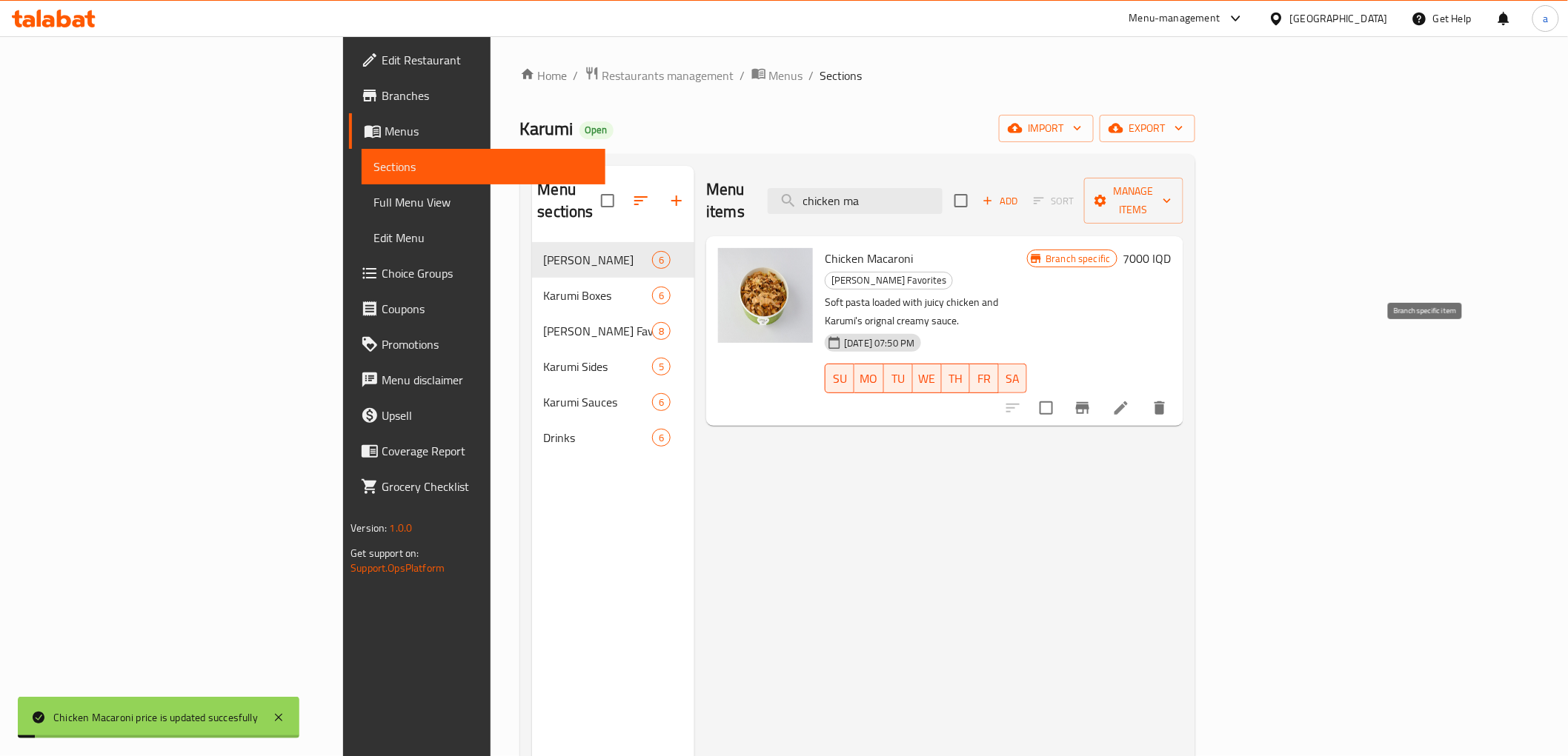
click at [1089, 402] on icon "Branch-specific-item" at bounding box center [1082, 408] width 14 height 12
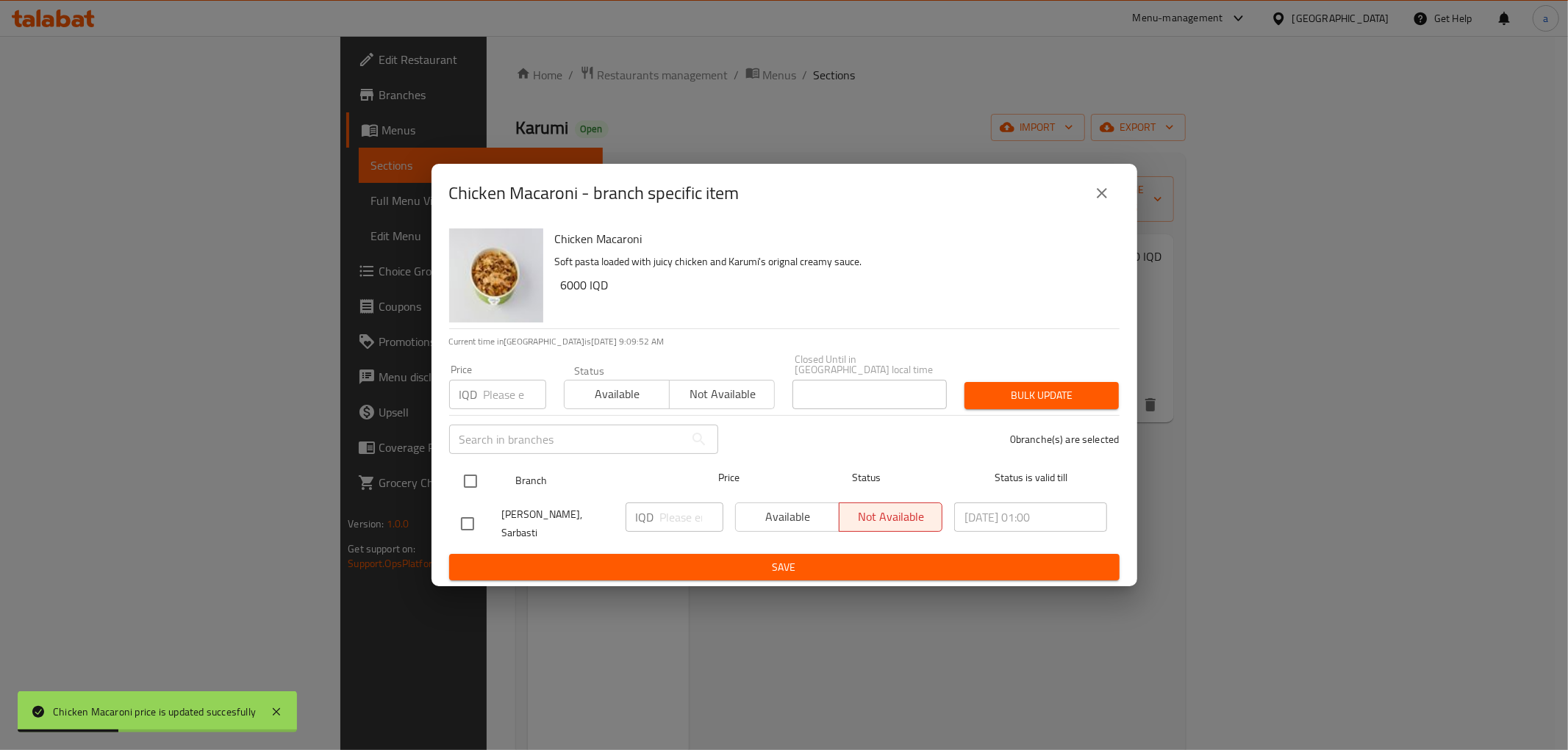
click at [471, 471] on input "checkbox" at bounding box center [470, 480] width 31 height 31
checkbox input "true"
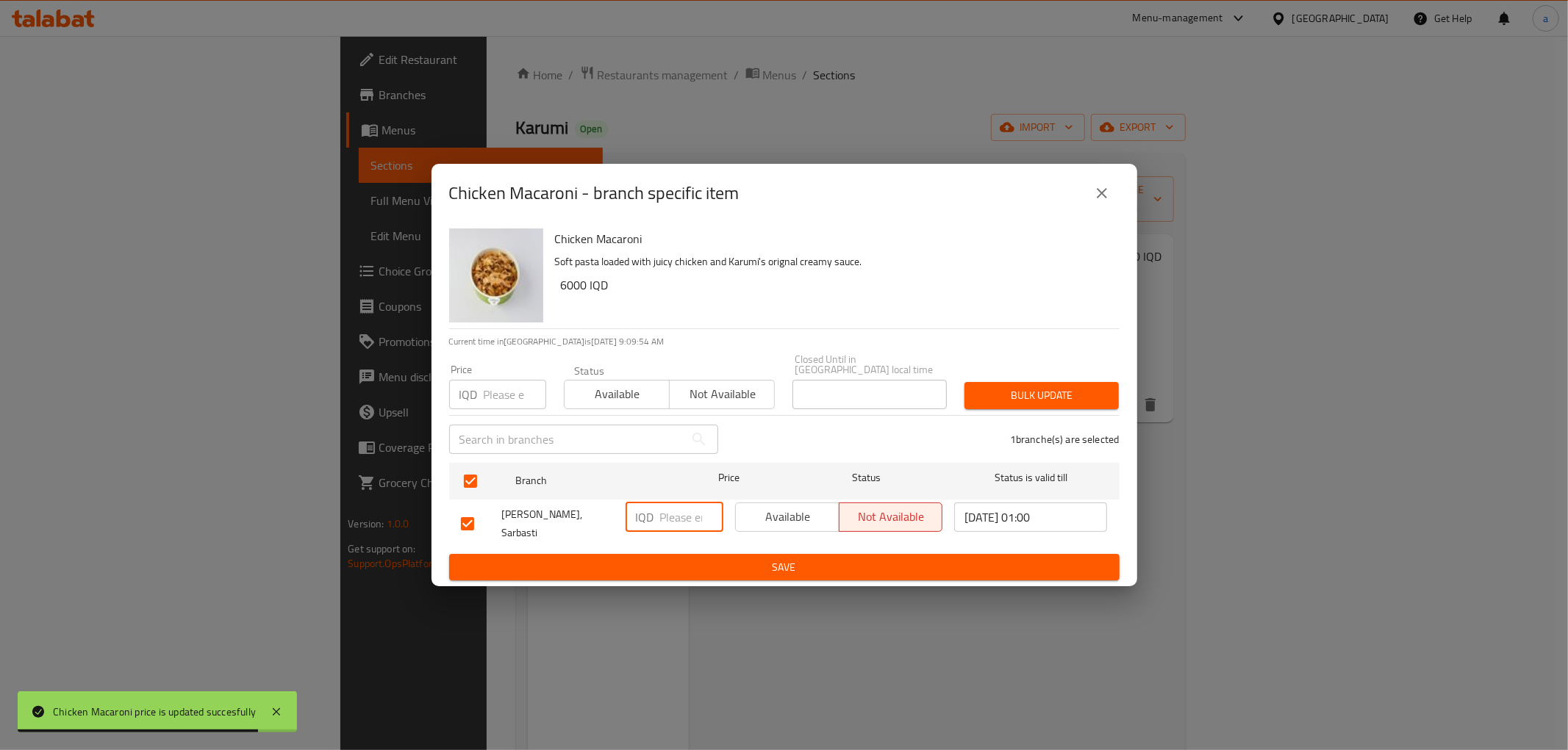
click at [673, 527] on input "number" at bounding box center [692, 517] width 63 height 29
paste input "7000"
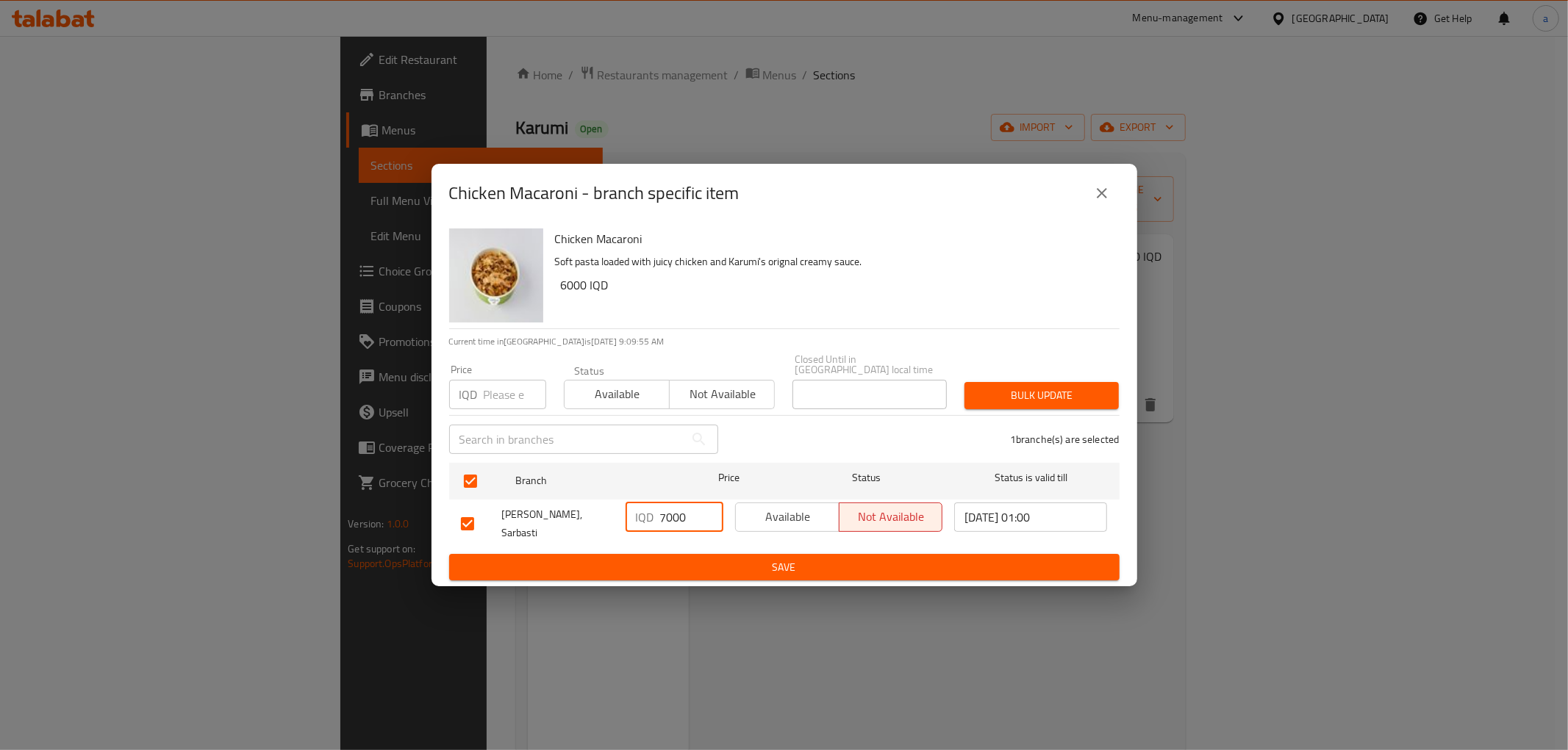
type input "7000"
click at [692, 559] on span "Save" at bounding box center [785, 568] width 647 height 19
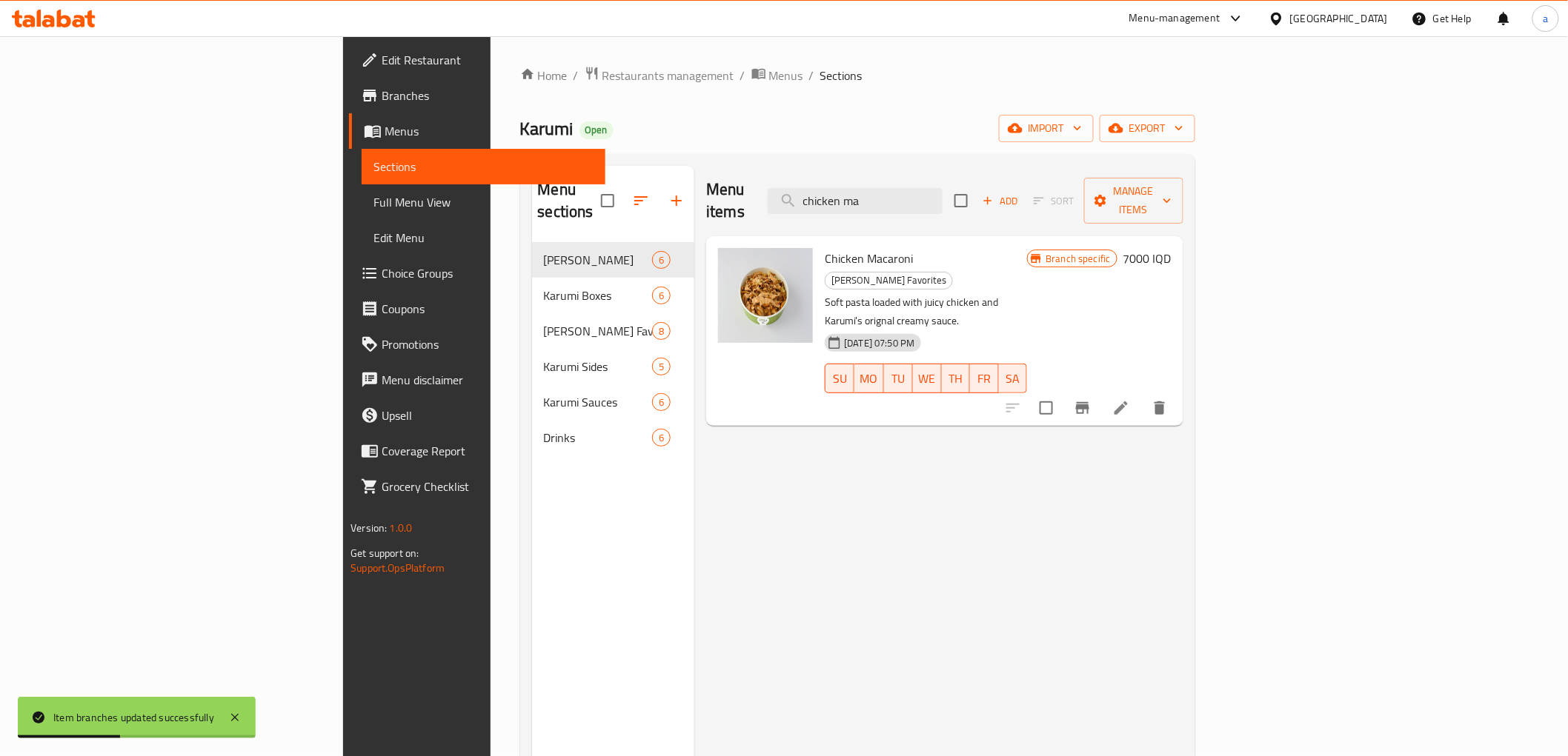
click at [1171, 248] on h6 "7000 IQD" at bounding box center [1147, 258] width 48 height 21
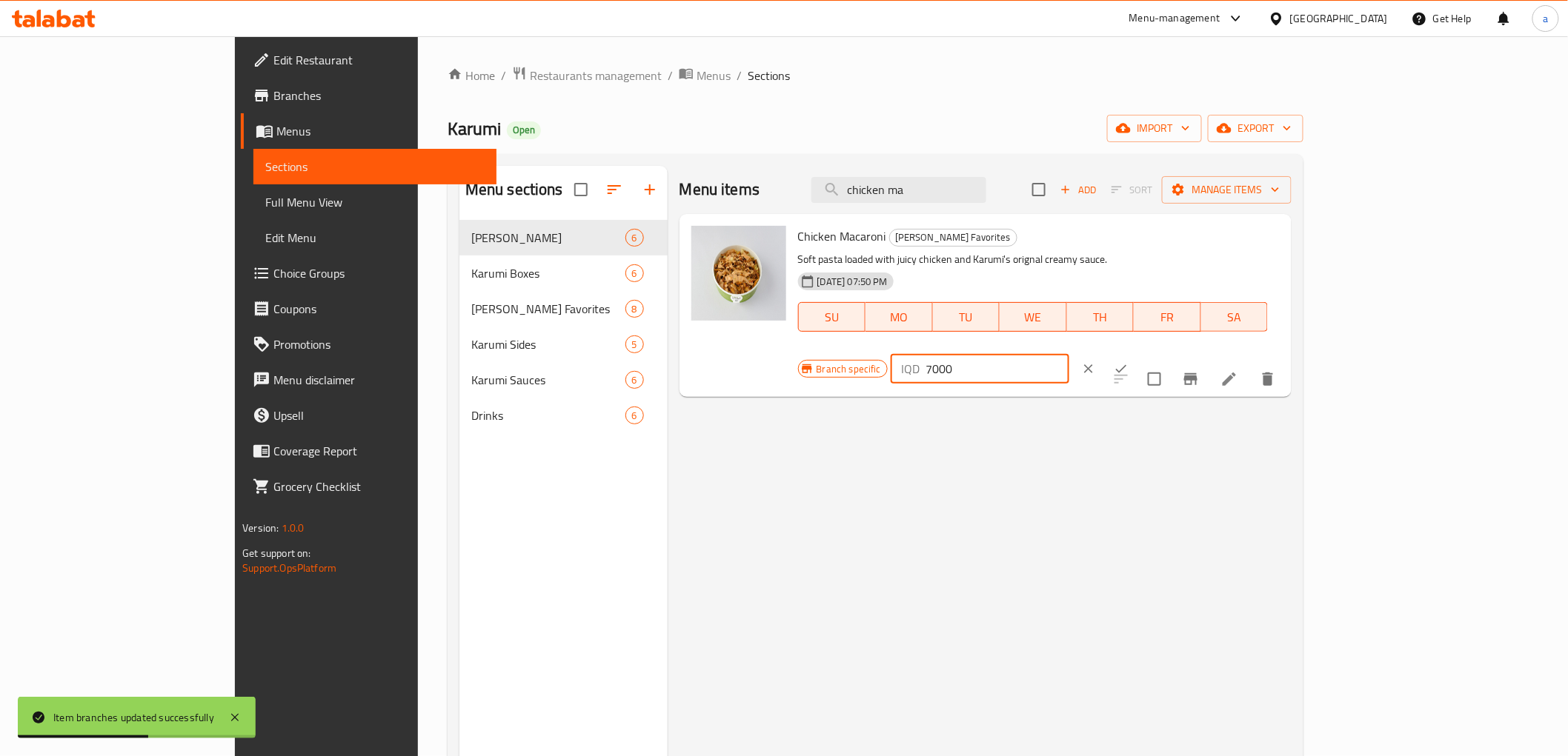
click at [1069, 354] on input "7000" at bounding box center [997, 369] width 143 height 29
paste input "65"
type input "6500"
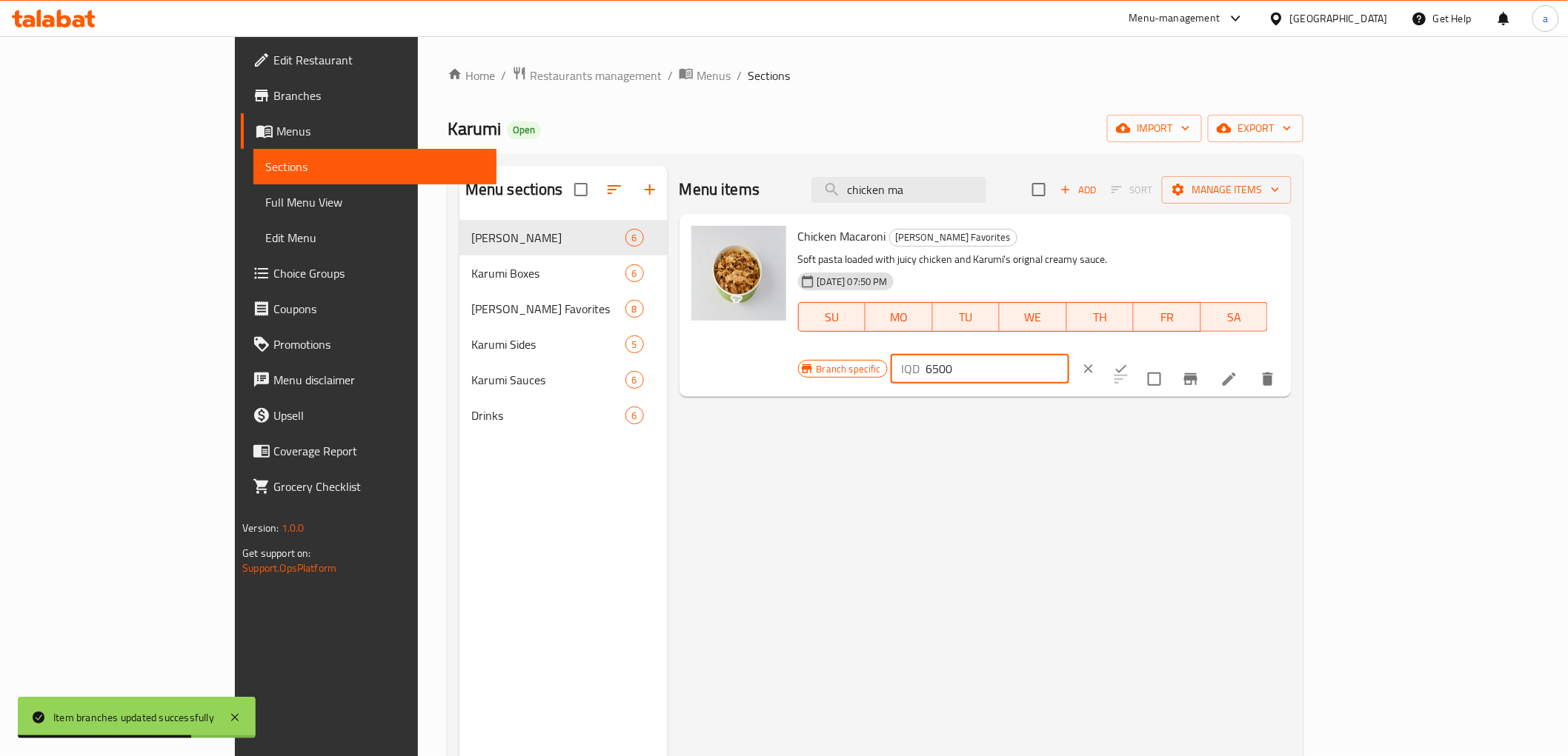
click at [1137, 353] on button "ok" at bounding box center [1120, 369] width 32 height 32
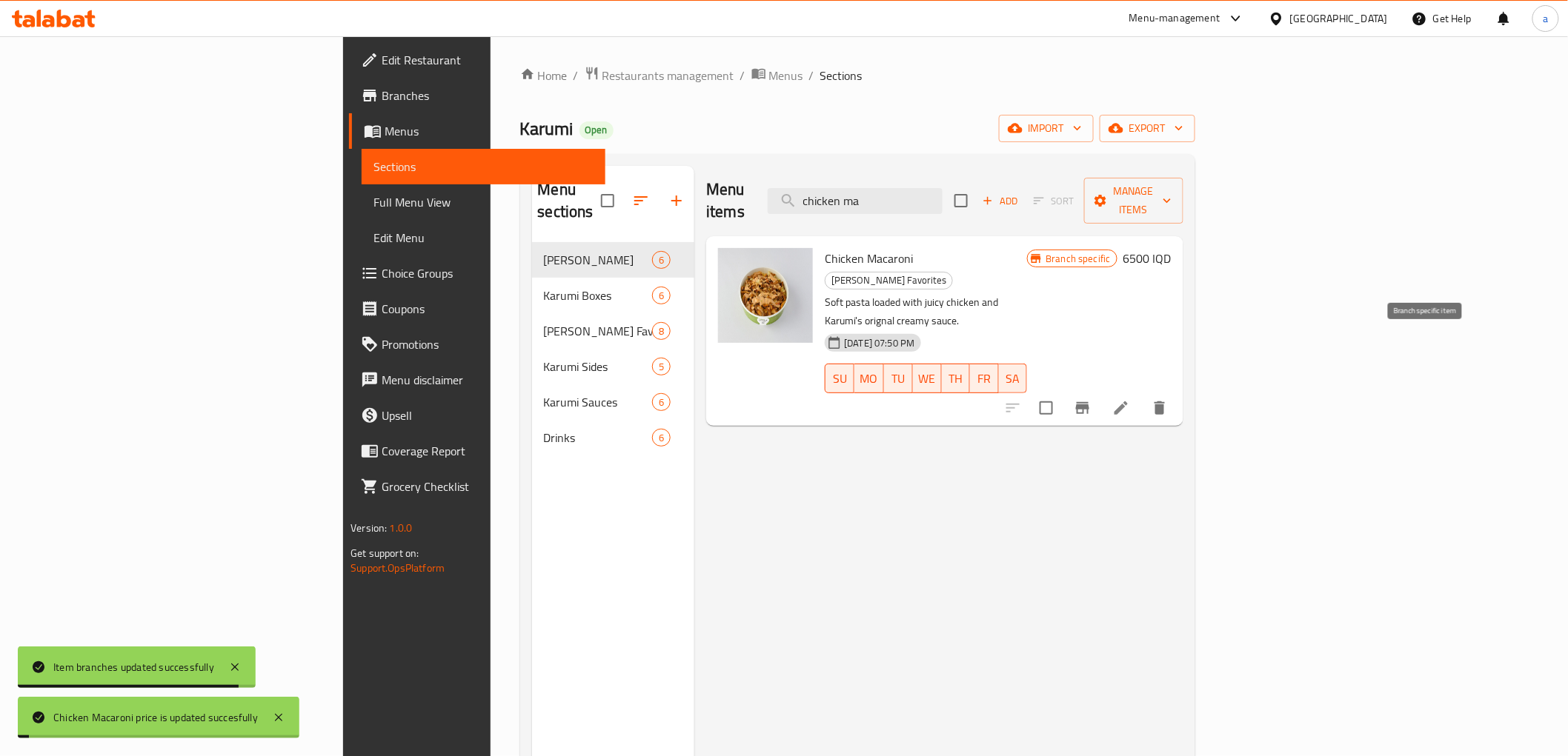
click at [1089, 402] on icon "Branch-specific-item" at bounding box center [1082, 408] width 14 height 12
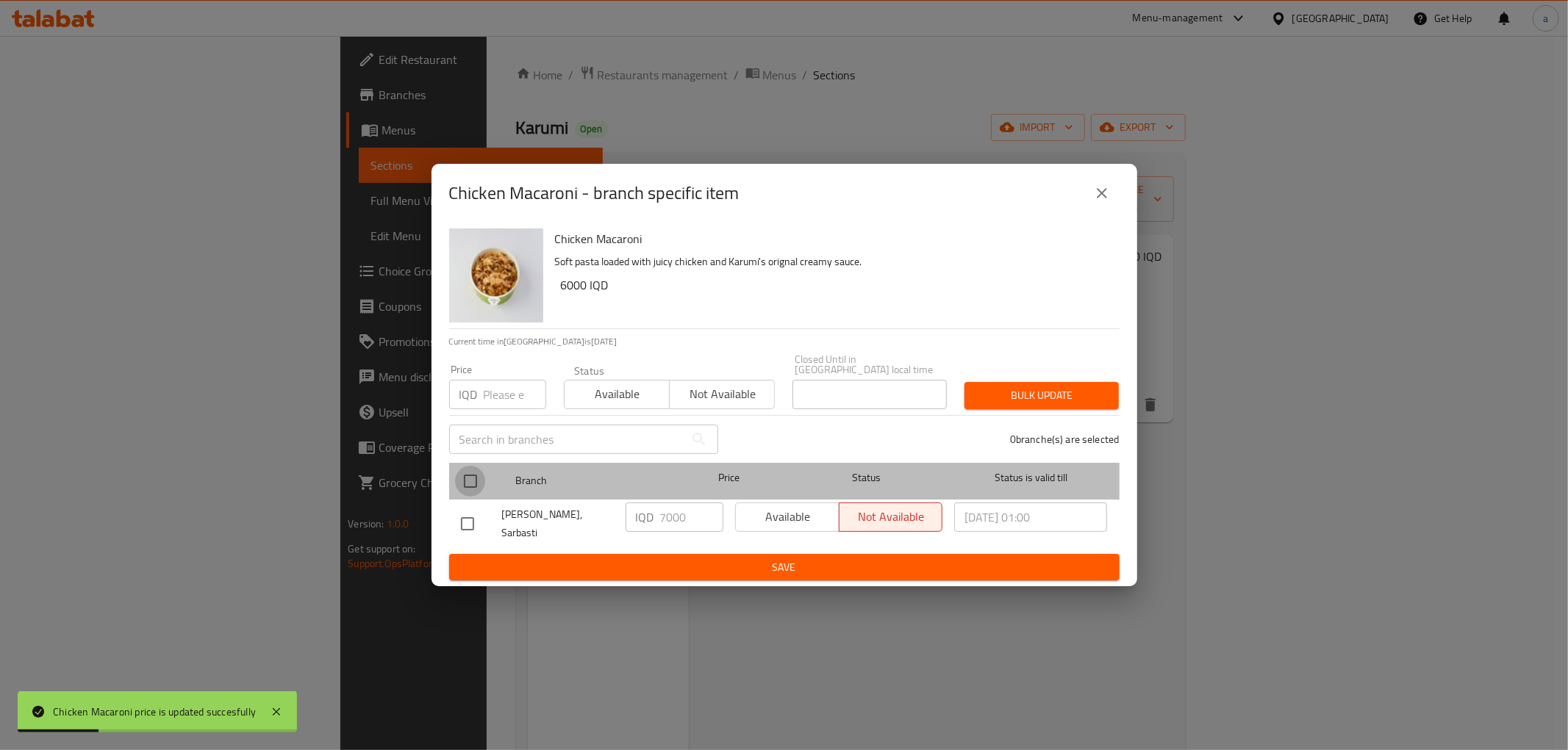
click at [478, 476] on input "checkbox" at bounding box center [470, 480] width 31 height 31
checkbox input "true"
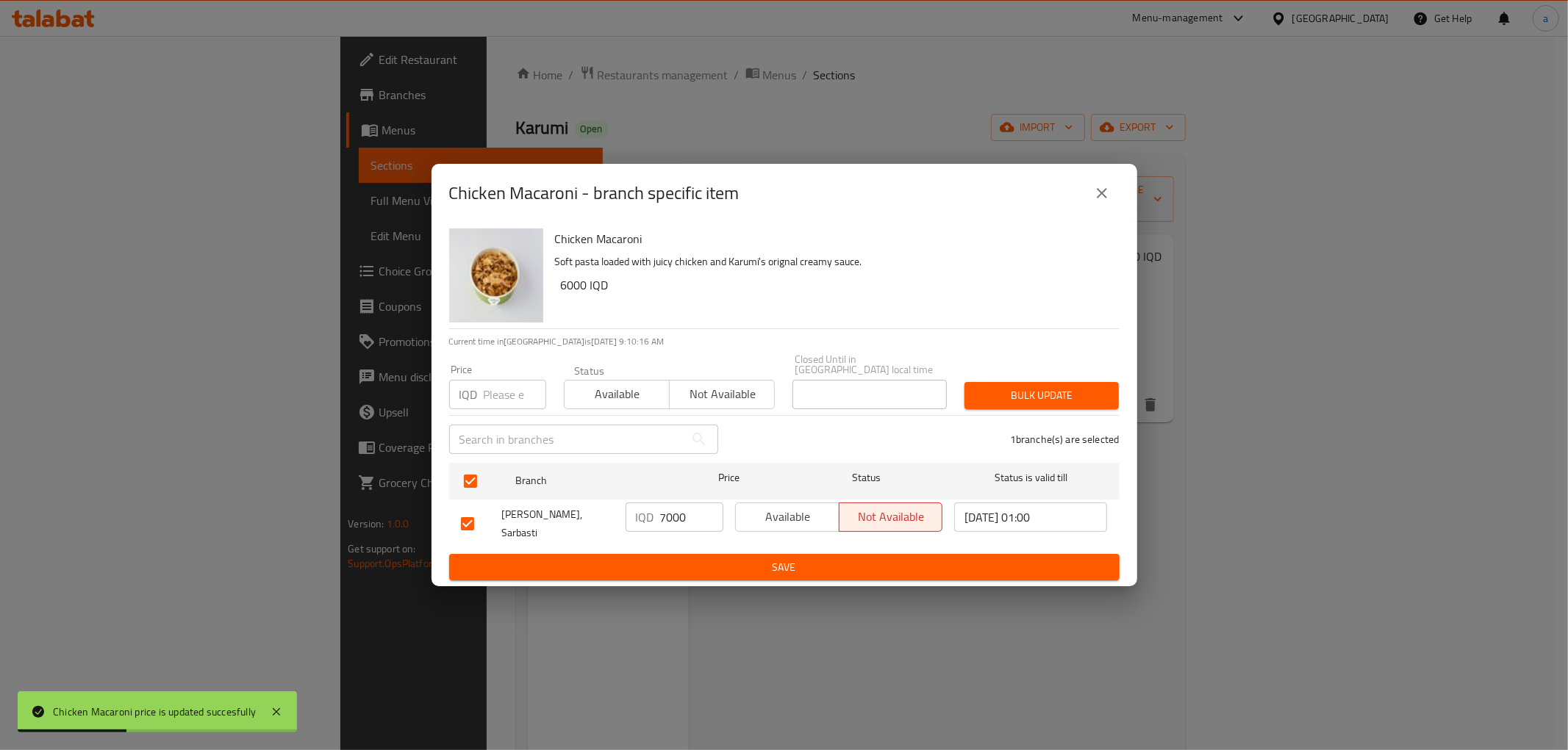
click at [686, 530] on div "IQD 7000 ​" at bounding box center [674, 524] width 110 height 54
click at [679, 515] on input "7000" at bounding box center [692, 517] width 63 height 29
paste input "65"
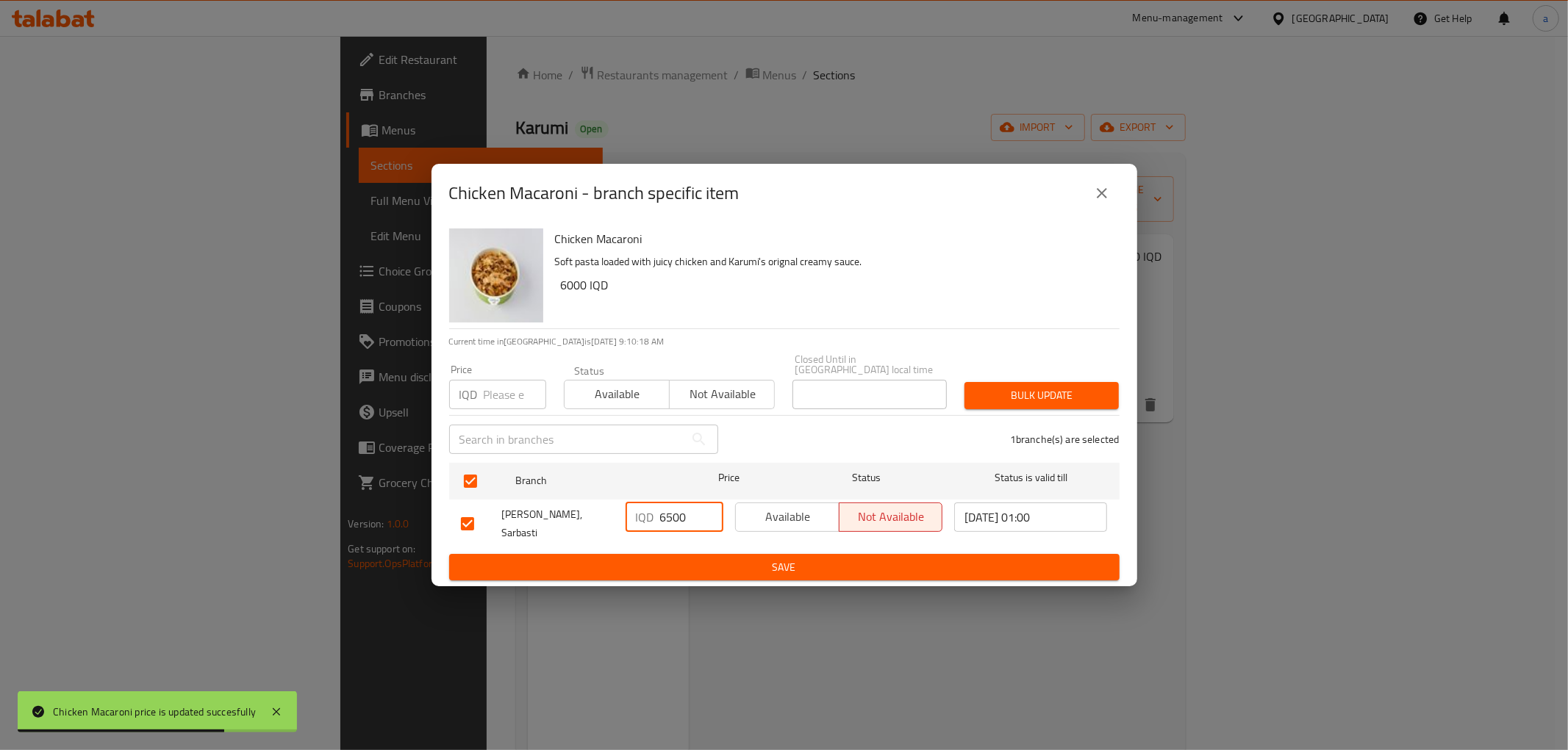
type input "6500"
click at [693, 559] on span "Save" at bounding box center [785, 568] width 647 height 19
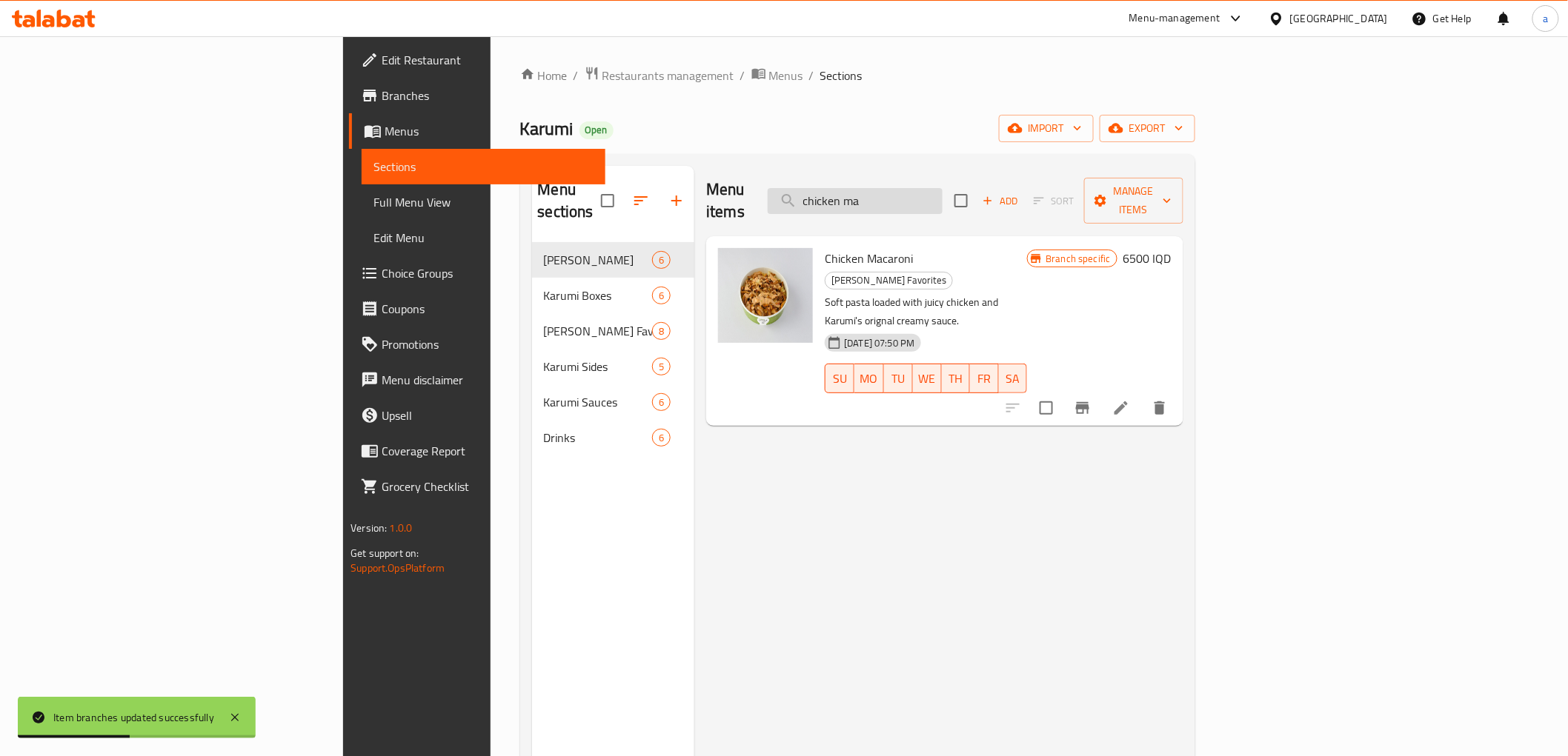
drag, startPoint x: 968, startPoint y: 191, endPoint x: 907, endPoint y: 193, distance: 61.0
click at [907, 193] on input "chicken ma" at bounding box center [855, 201] width 175 height 26
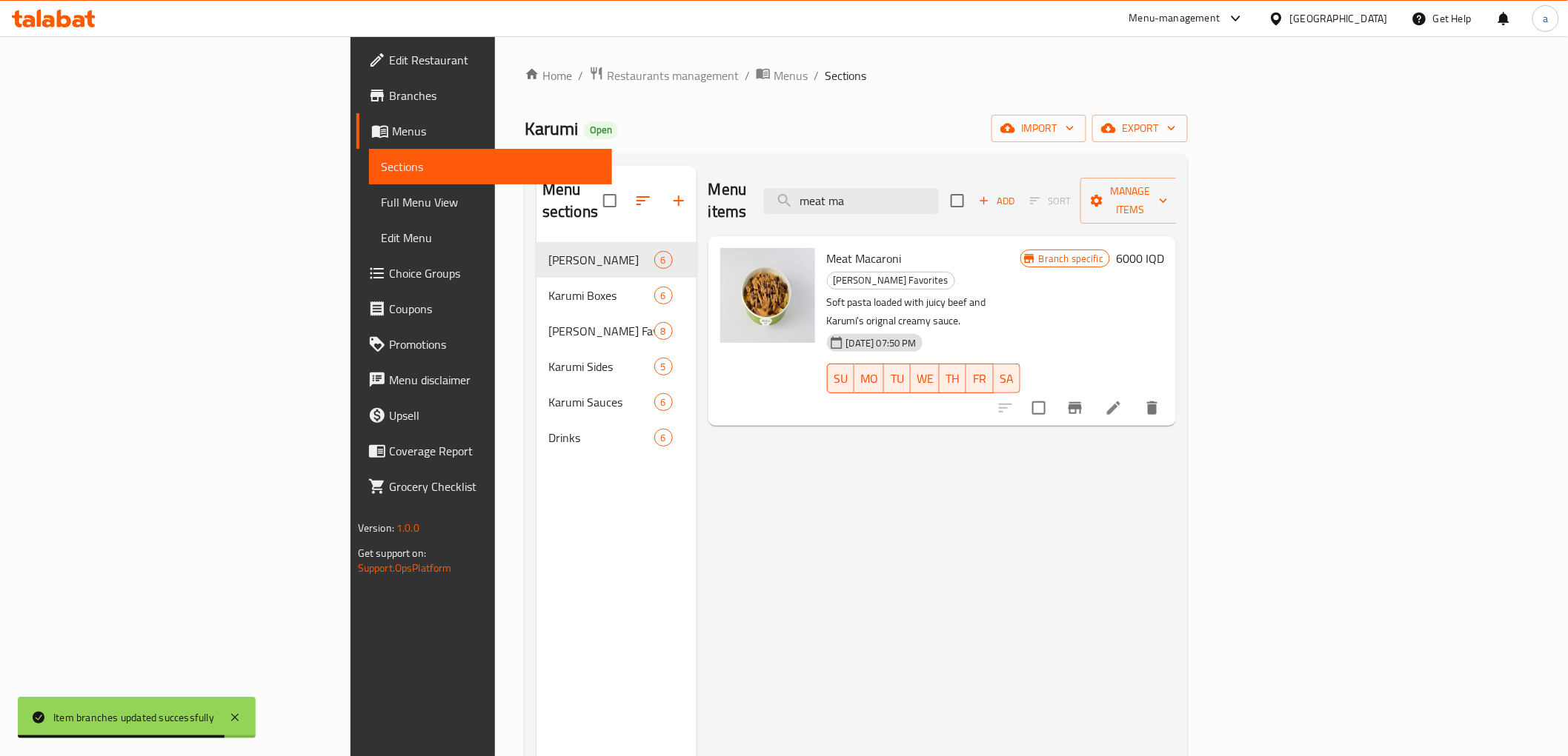
type input "meat ma"
click at [1164, 248] on h6 "6000 IQD" at bounding box center [1140, 258] width 48 height 21
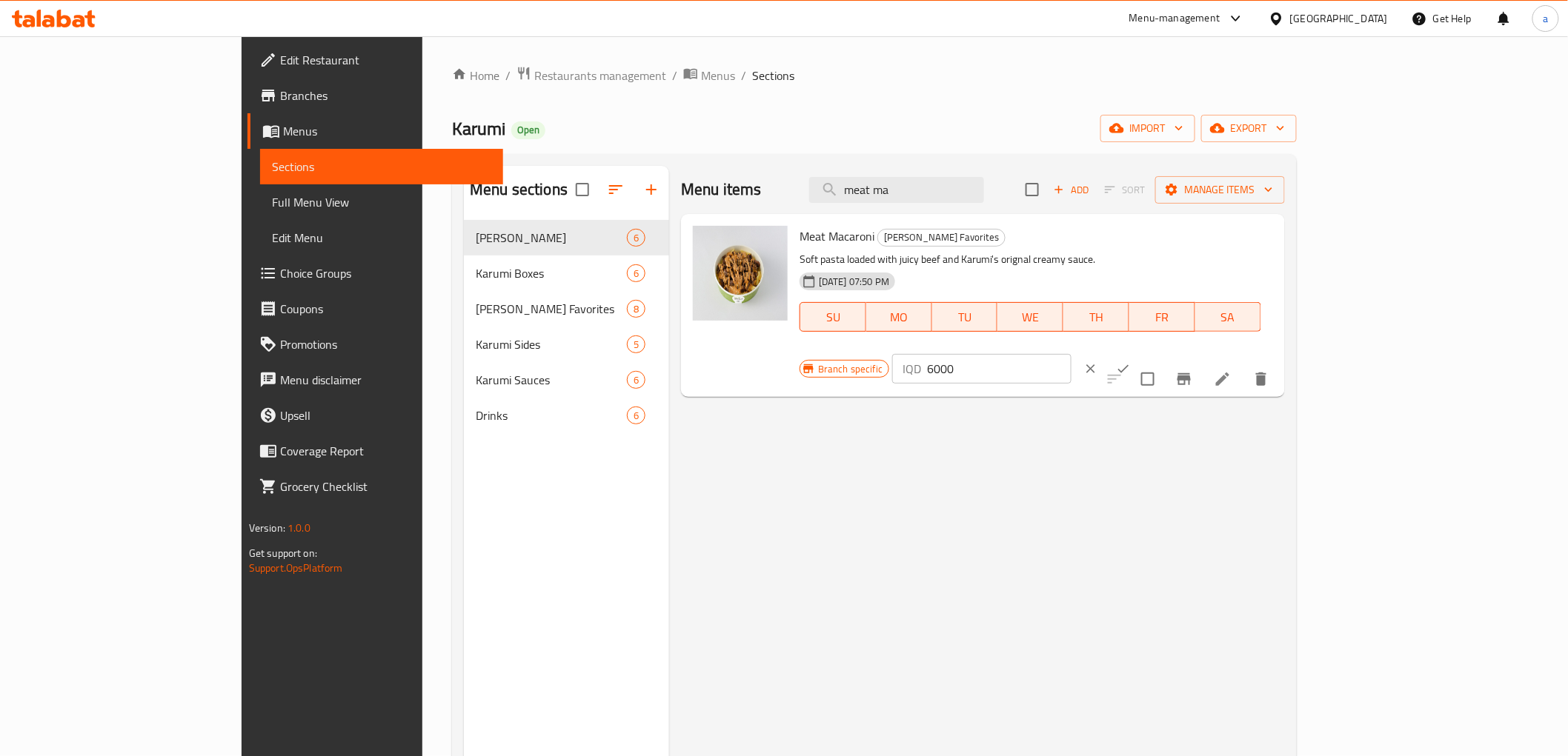
click at [1071, 354] on input "6000" at bounding box center [998, 369] width 143 height 29
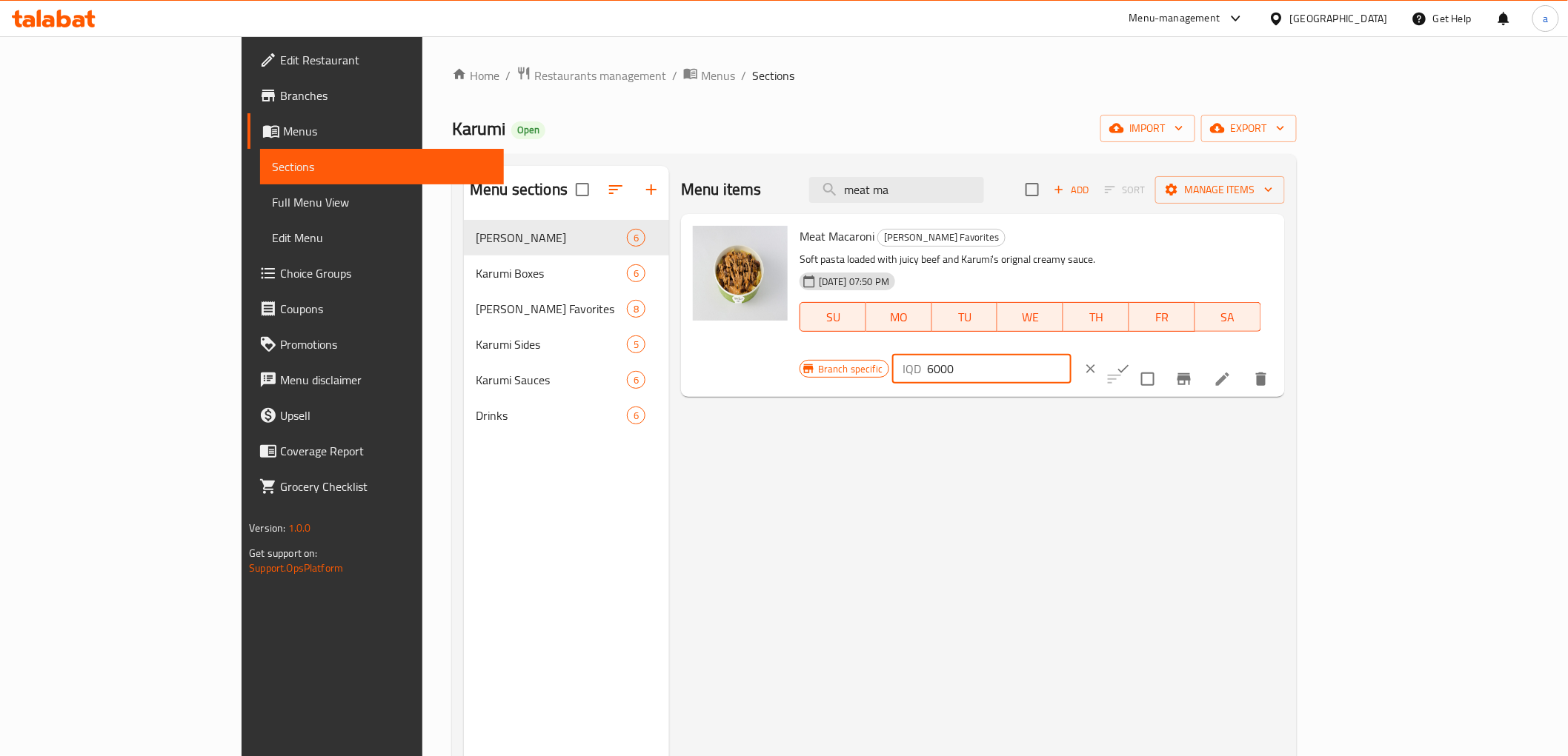
click at [1071, 354] on input "6000" at bounding box center [998, 369] width 143 height 29
paste input "7"
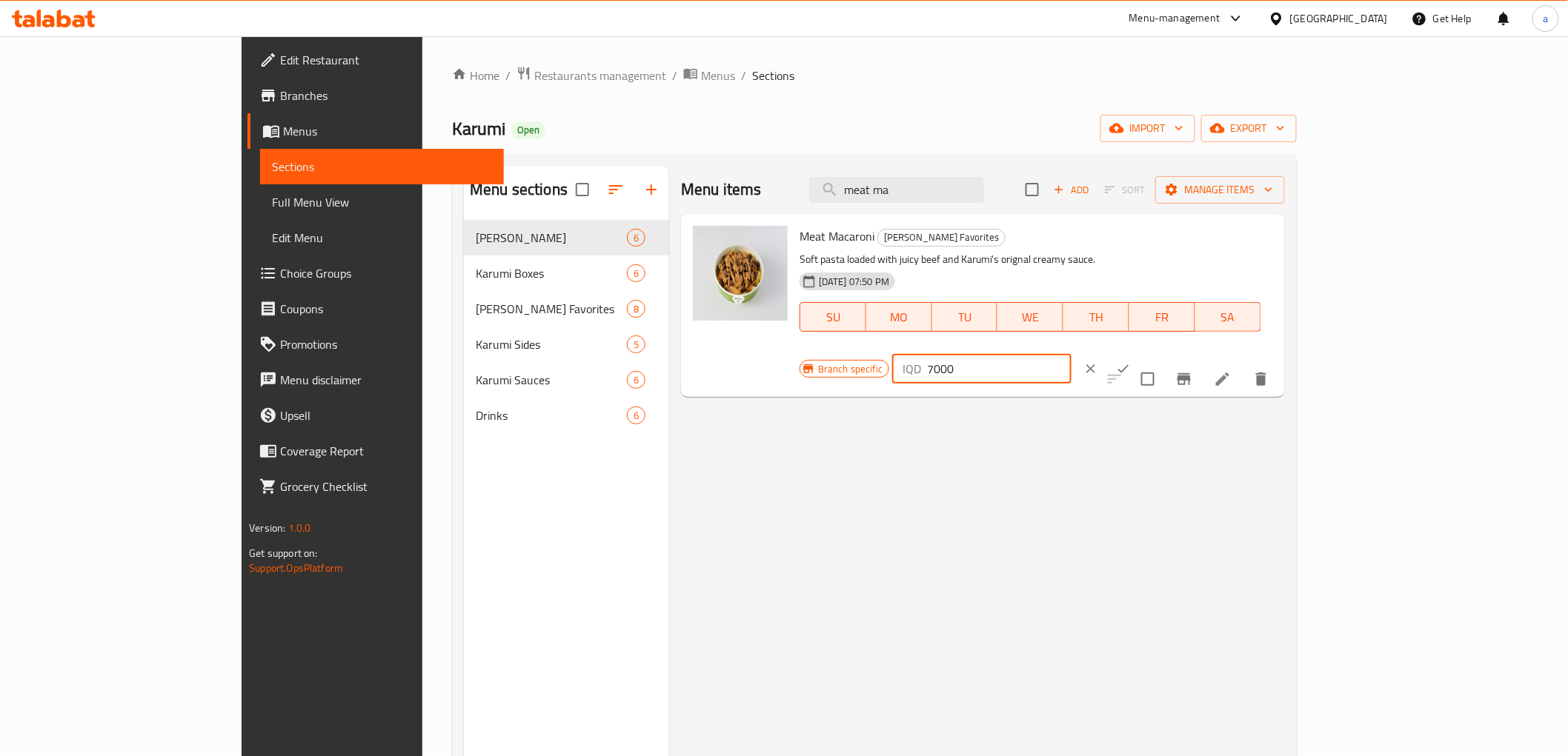
type input "7000"
click at [1139, 353] on button "ok" at bounding box center [1123, 369] width 32 height 32
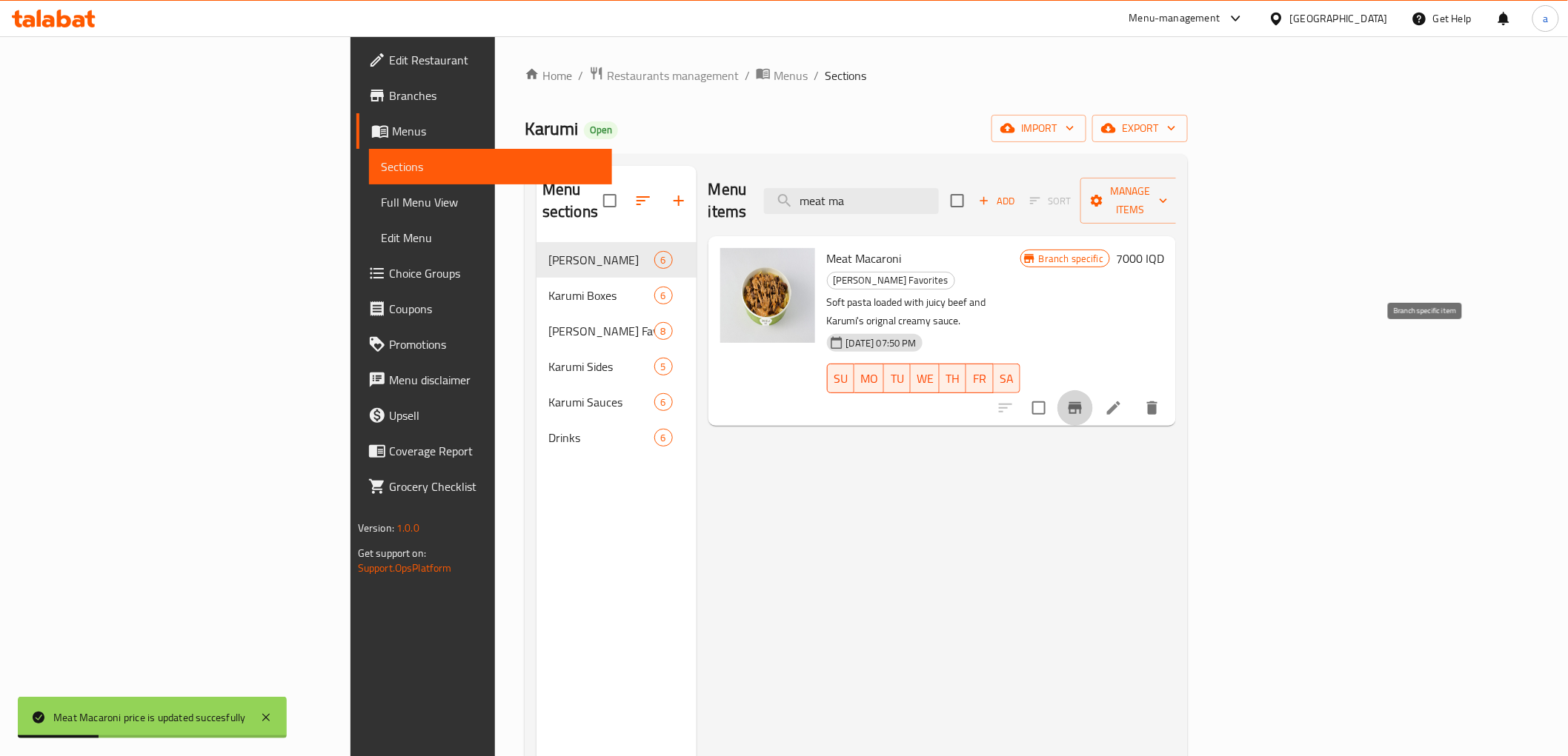
click at [1081, 402] on icon "Branch-specific-item" at bounding box center [1075, 408] width 14 height 12
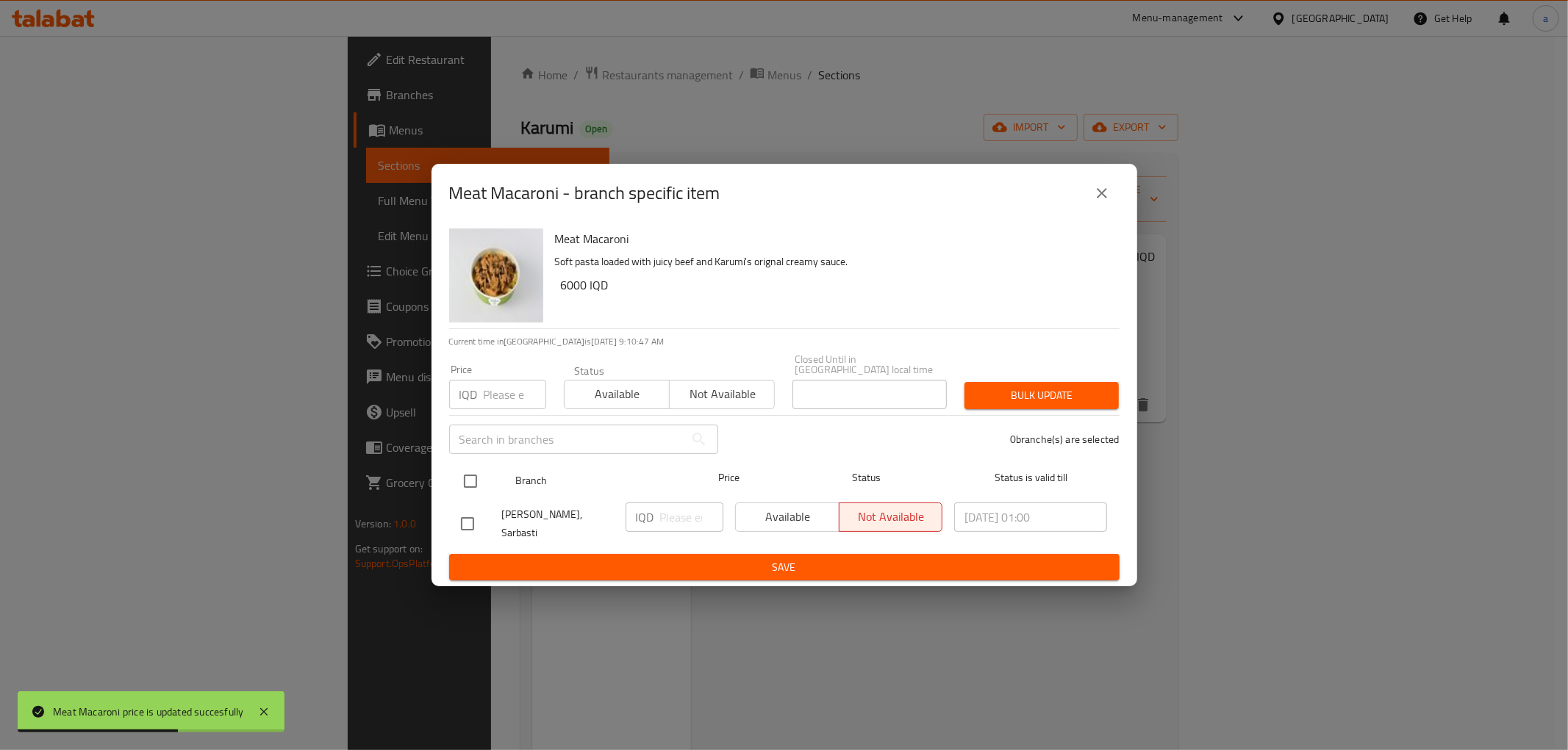
click at [465, 483] on input "checkbox" at bounding box center [470, 480] width 31 height 31
checkbox input "true"
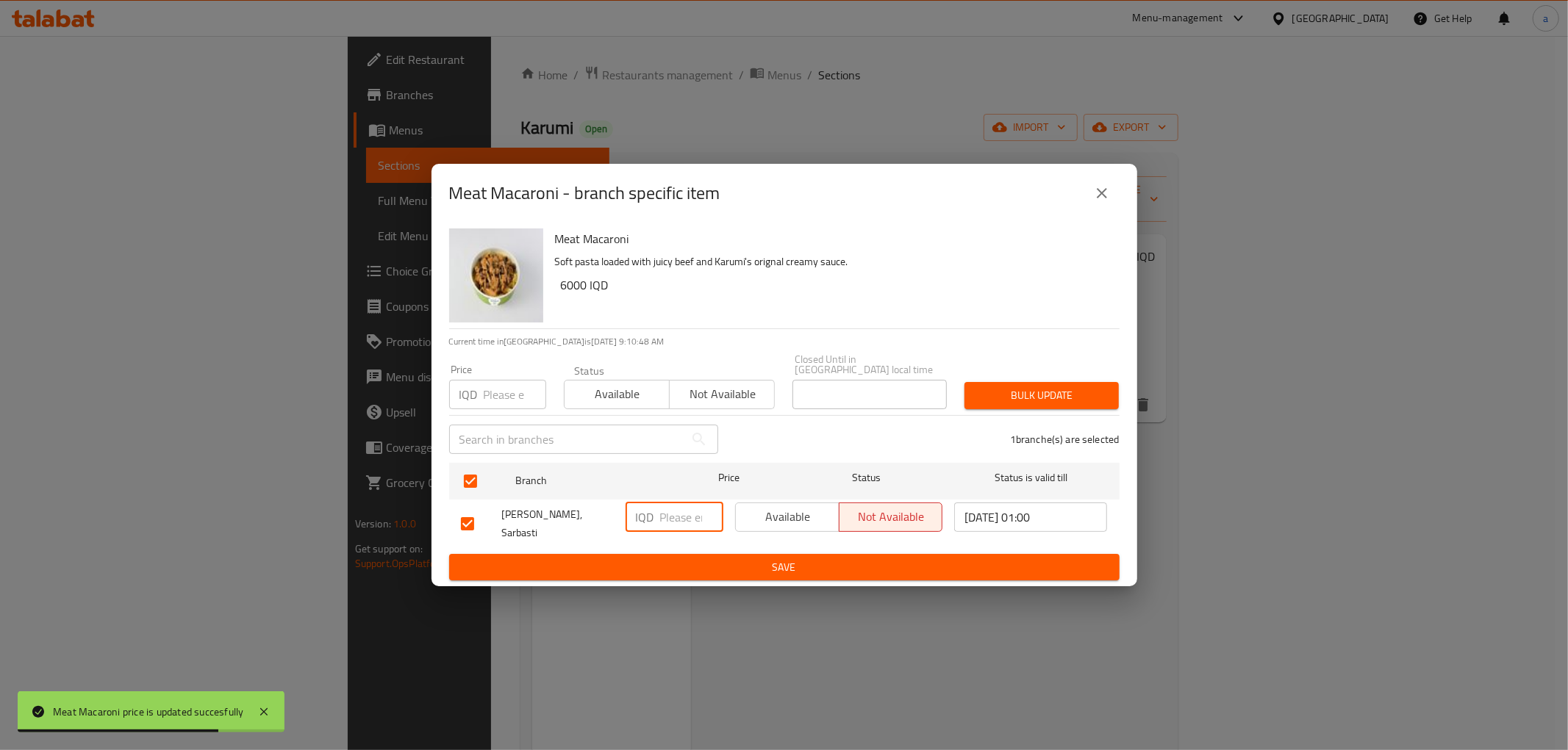
click at [666, 521] on input "number" at bounding box center [692, 517] width 63 height 29
paste input "7000"
type input "7000"
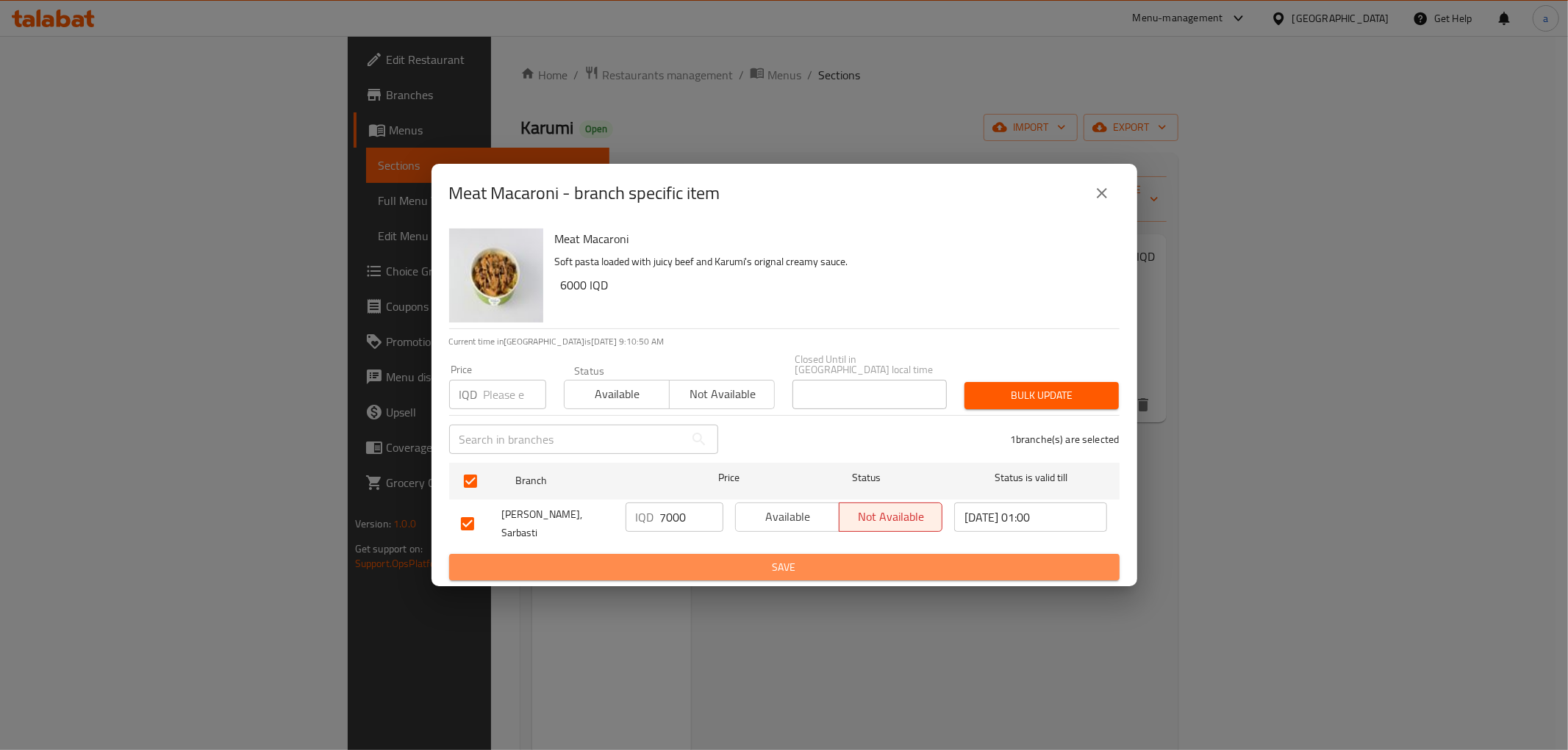
click at [741, 561] on span "Save" at bounding box center [785, 568] width 647 height 19
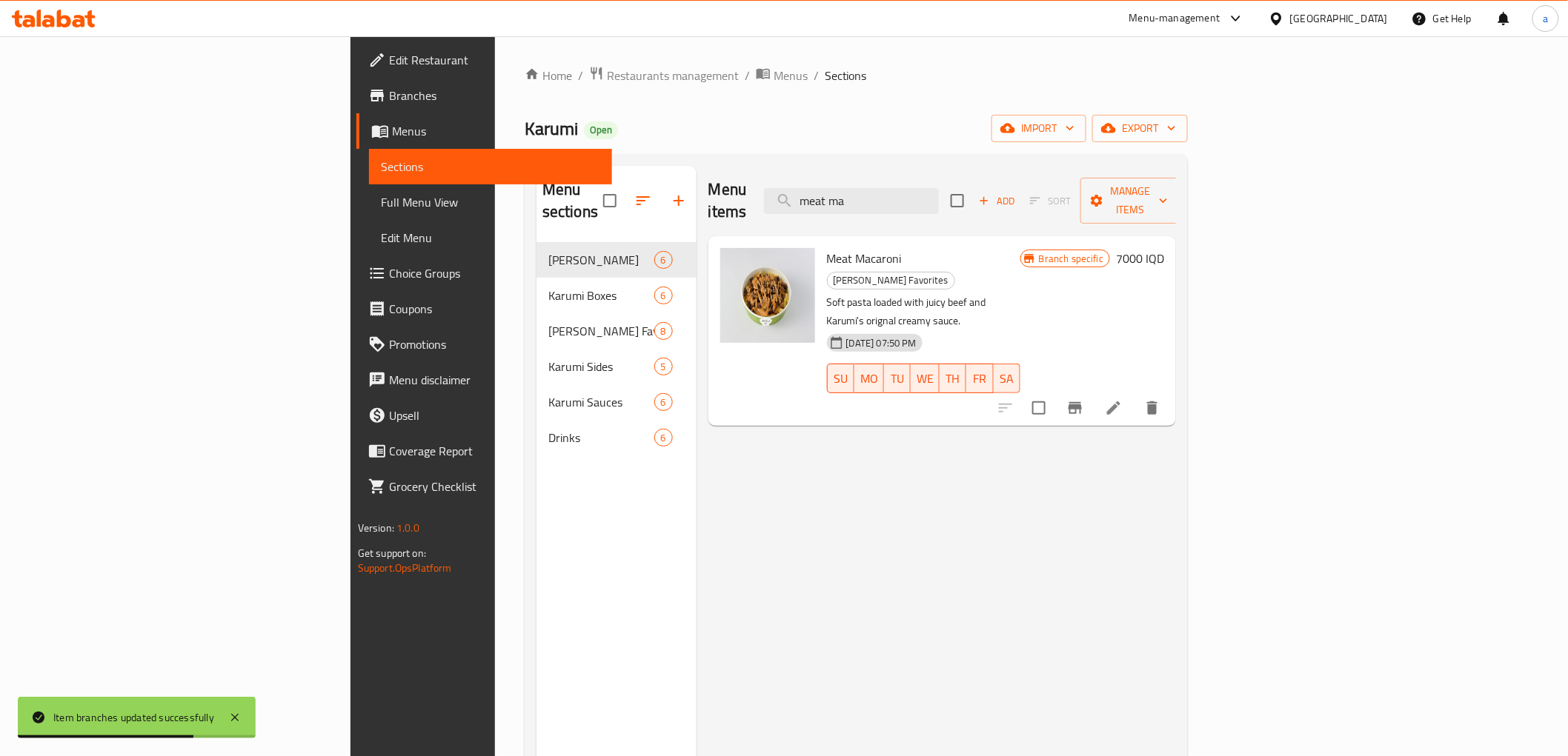
drag, startPoint x: 774, startPoint y: 509, endPoint x: 780, endPoint y: 427, distance: 82.2
click at [775, 489] on div "Menu items meat ma Add Sort Manage items Meat Macaroni Karumi Favorites Soft pa…" at bounding box center [936, 544] width 479 height 756
click at [381, 196] on span "Full Menu View" at bounding box center [490, 202] width 219 height 18
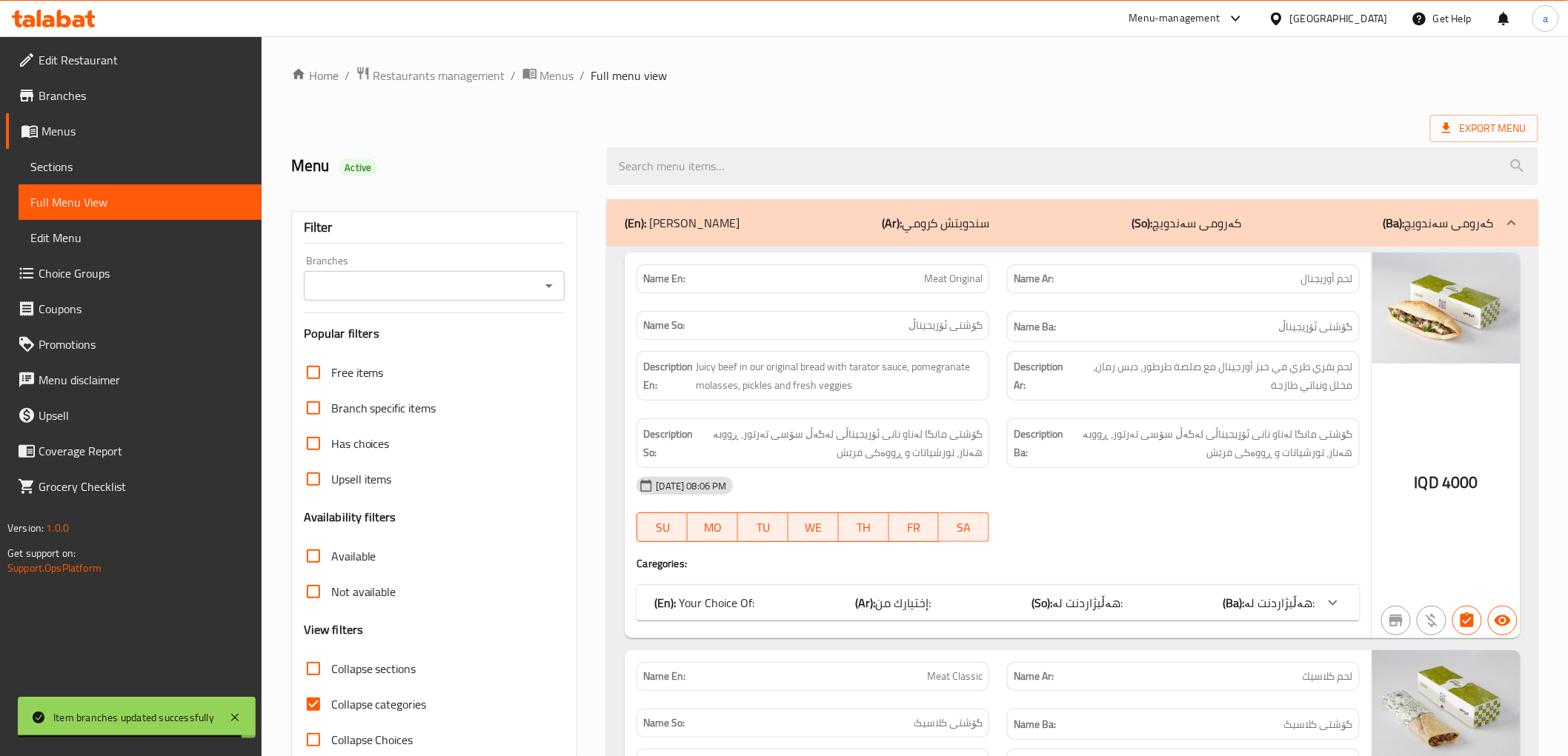
click at [551, 291] on icon "Open" at bounding box center [549, 286] width 18 height 18
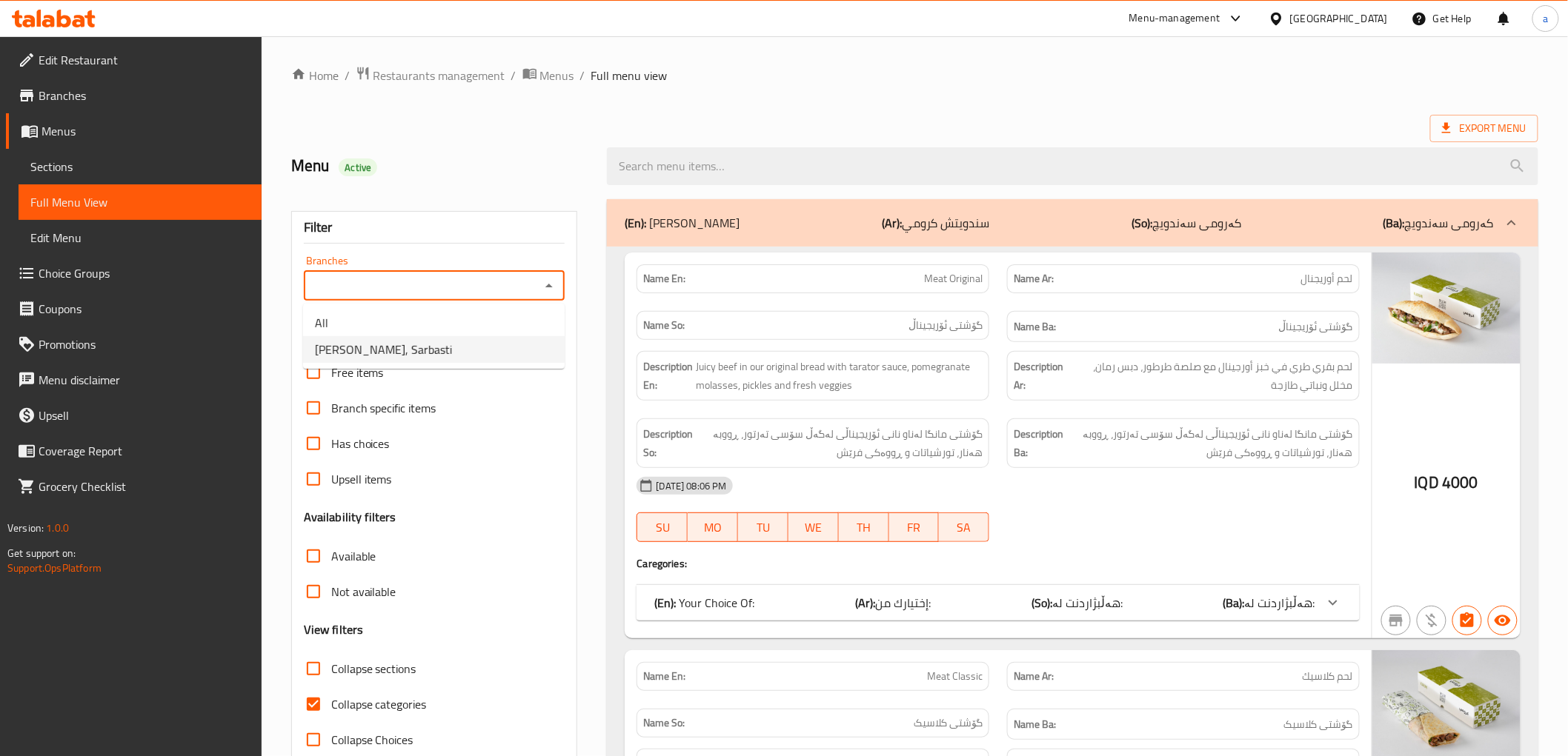
click at [389, 354] on span "[PERSON_NAME], Sarbasti" at bounding box center [383, 350] width 137 height 18
type input "[PERSON_NAME], Sarbasti"
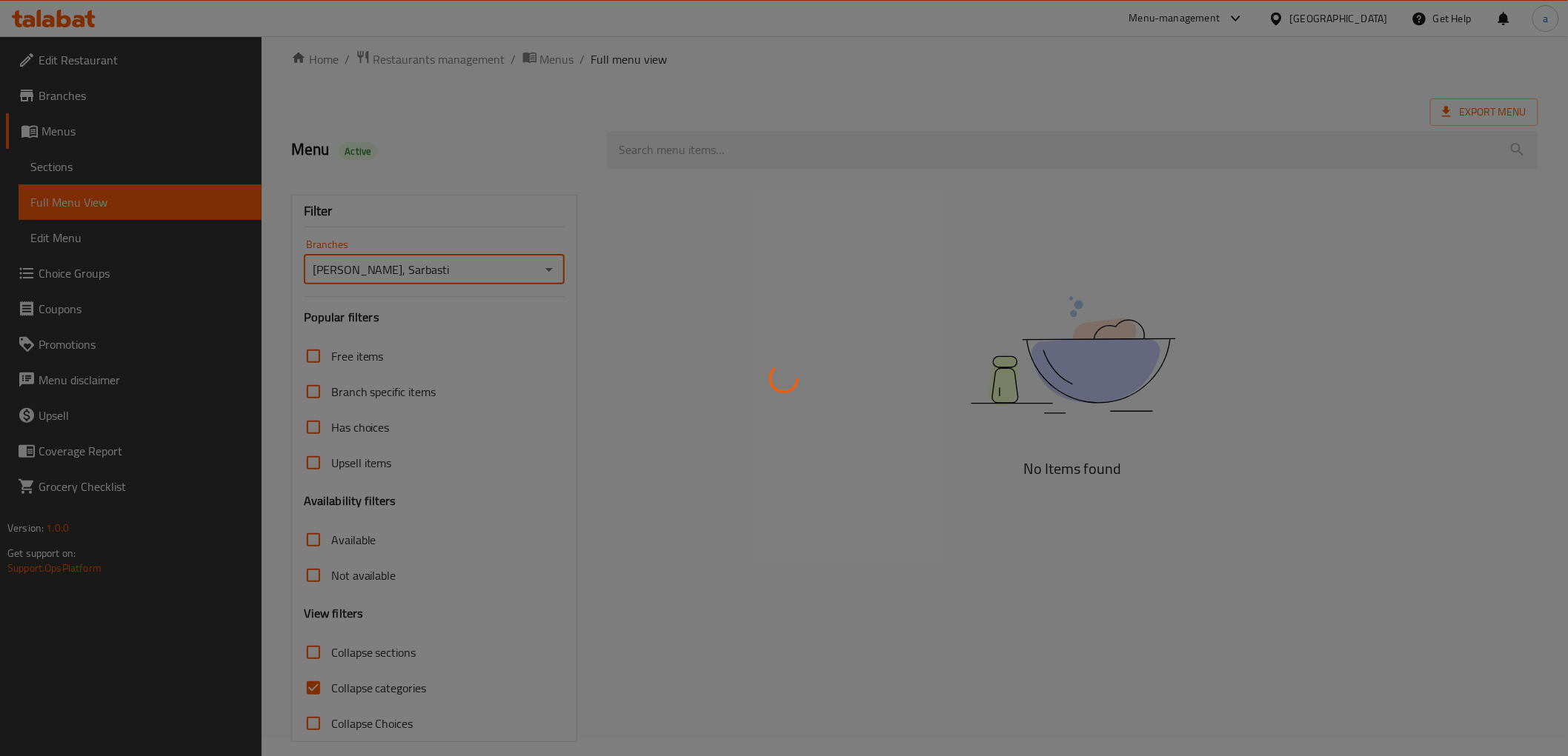
scroll to position [32, 0]
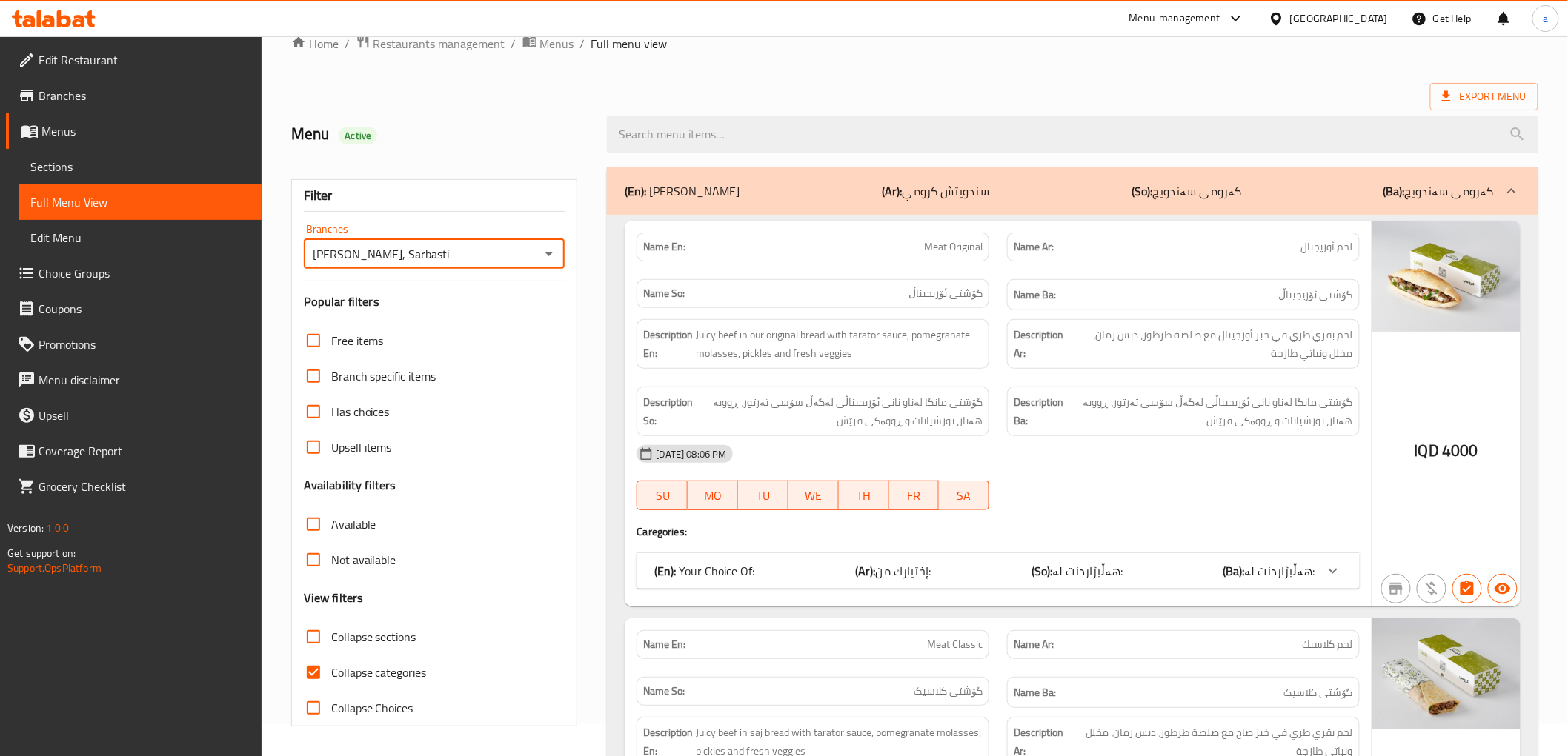
click at [309, 679] on input "Collapse categories" at bounding box center [313, 672] width 35 height 35
checkbox input "false"
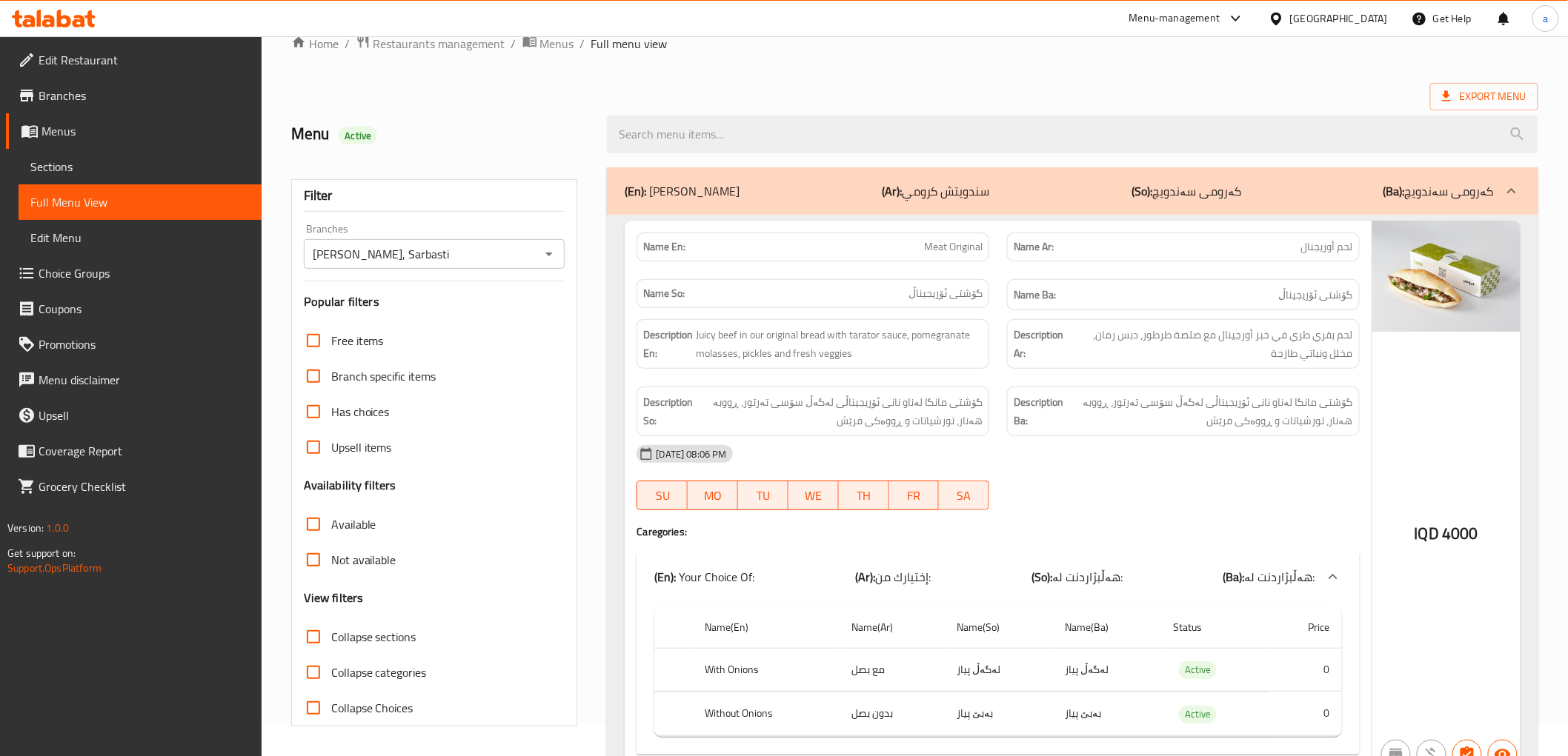
click at [312, 634] on input "Collapse sections" at bounding box center [313, 637] width 35 height 35
checkbox input "true"
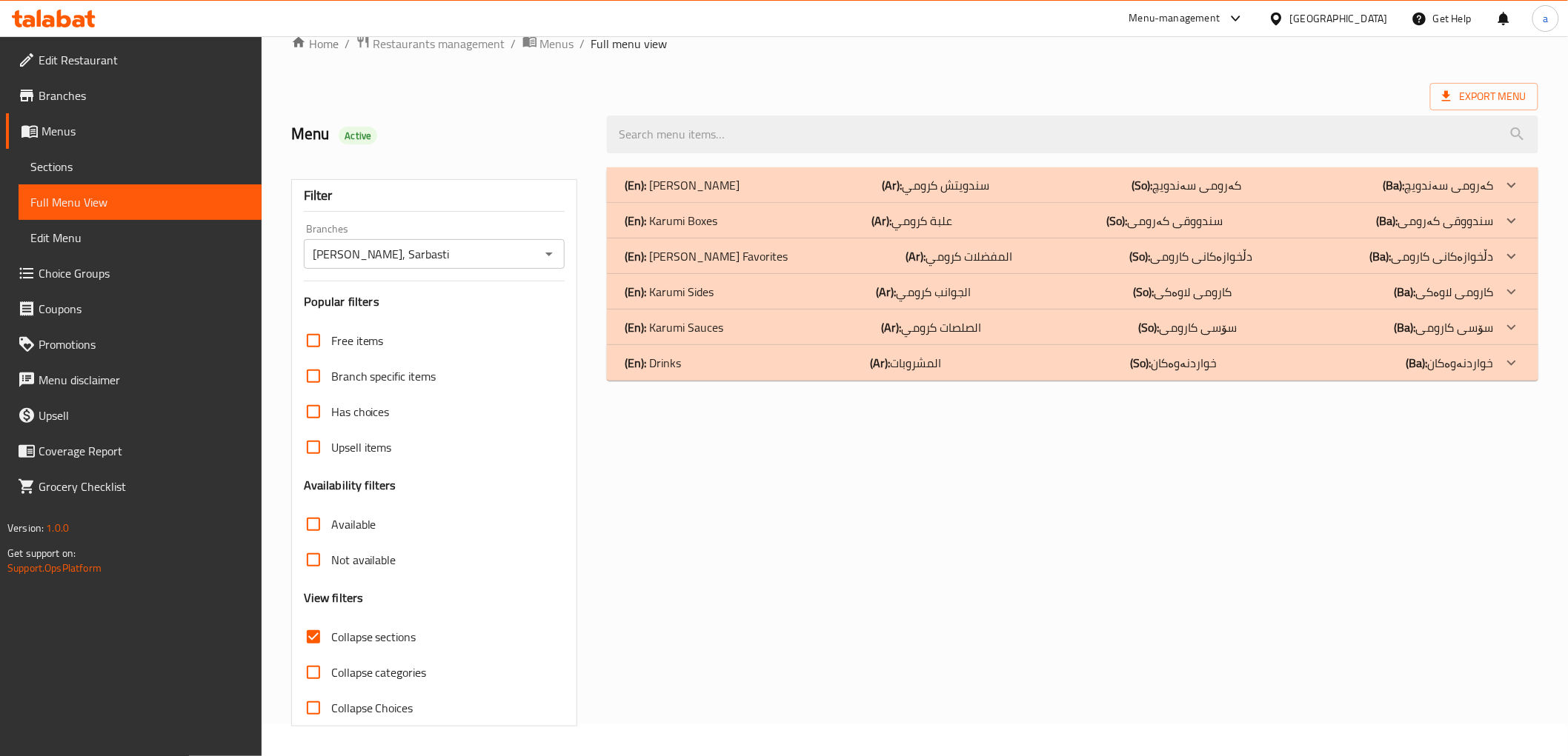
click at [726, 261] on p "(En): [PERSON_NAME] Favorites" at bounding box center [706, 257] width 163 height 18
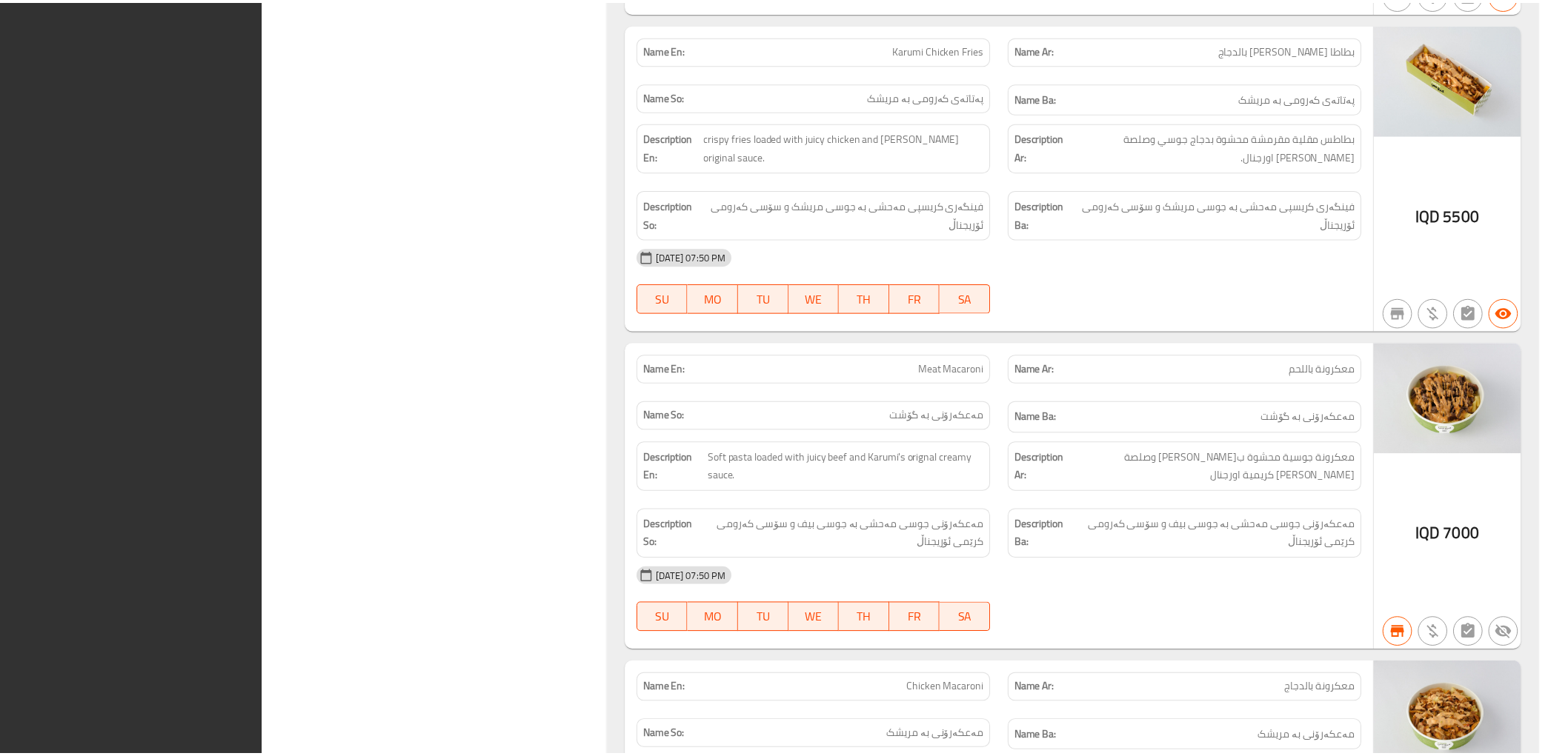
scroll to position [2196, 0]
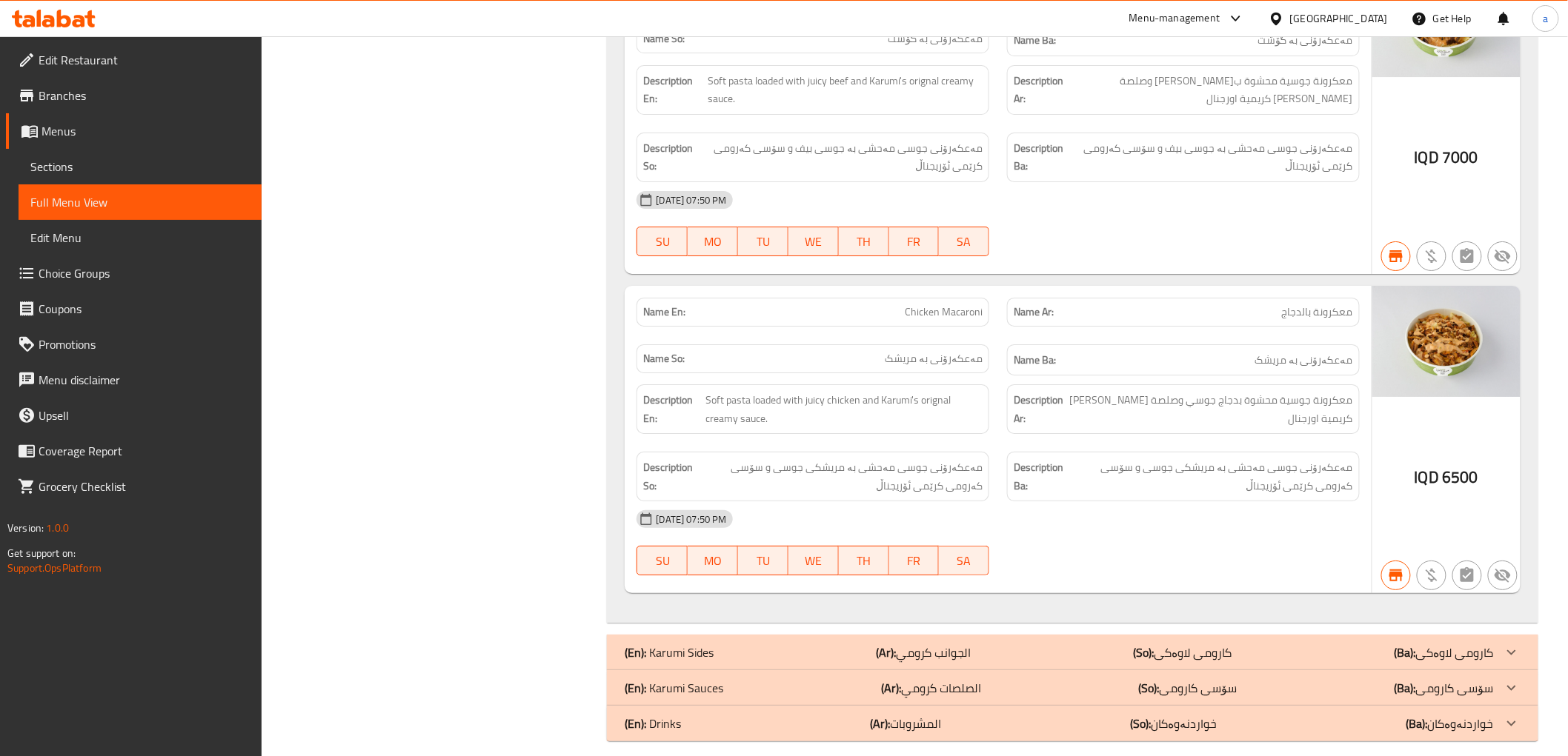
click at [59, 97] on span "Branches" at bounding box center [143, 95] width 211 height 18
